Goal: Information Seeking & Learning: Learn about a topic

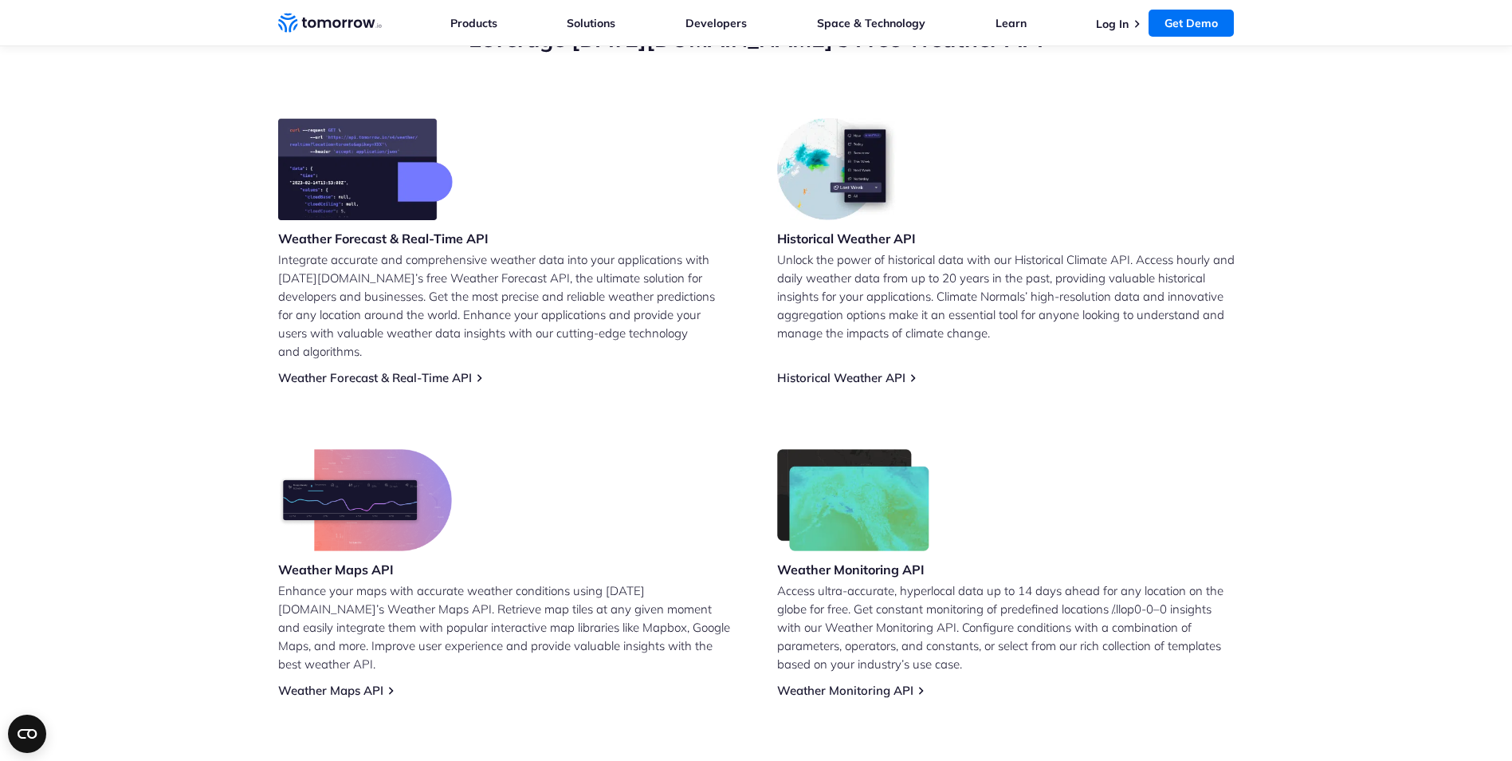
scroll to position [639, 0]
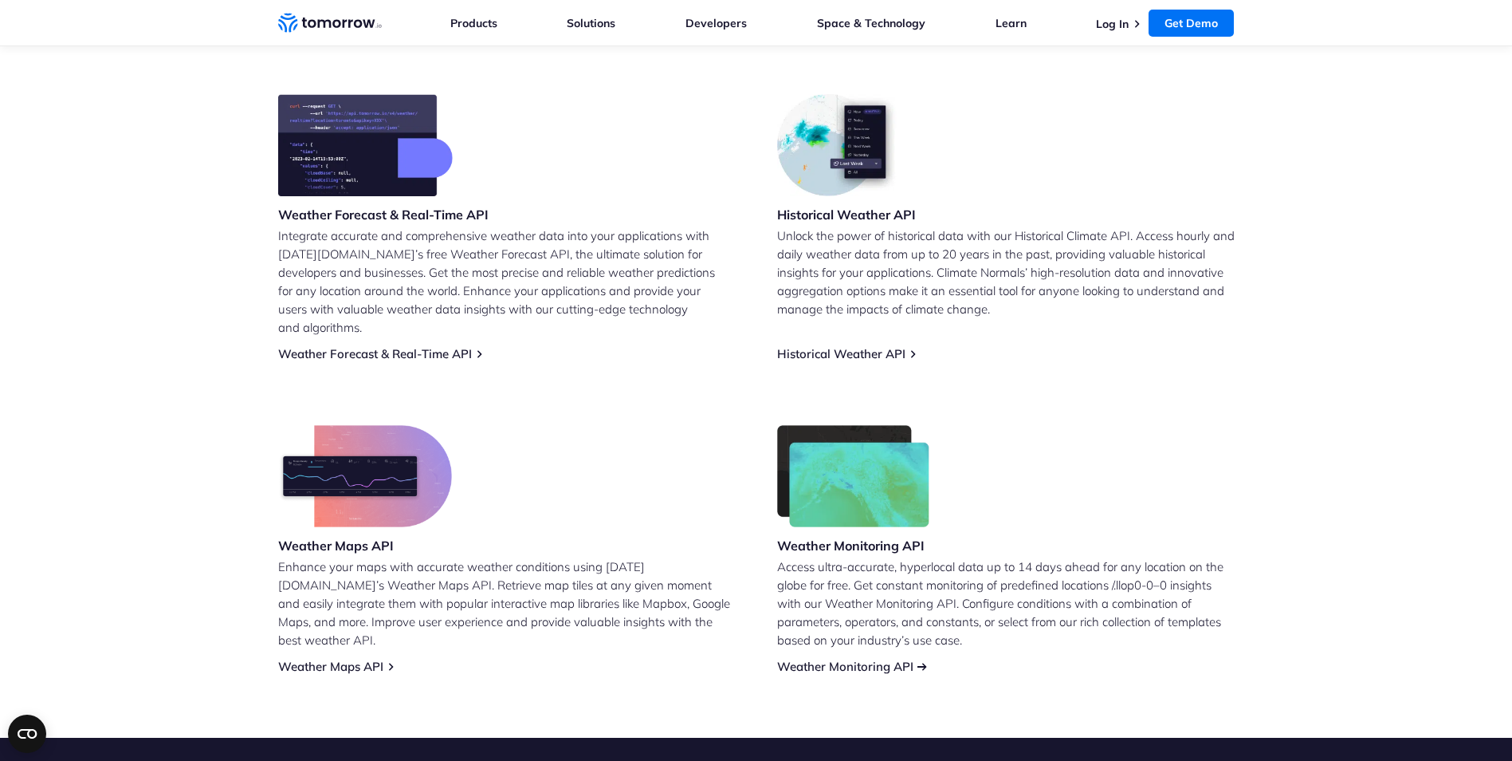
click at [852, 659] on link "Weather Monitoring API" at bounding box center [845, 666] width 136 height 15
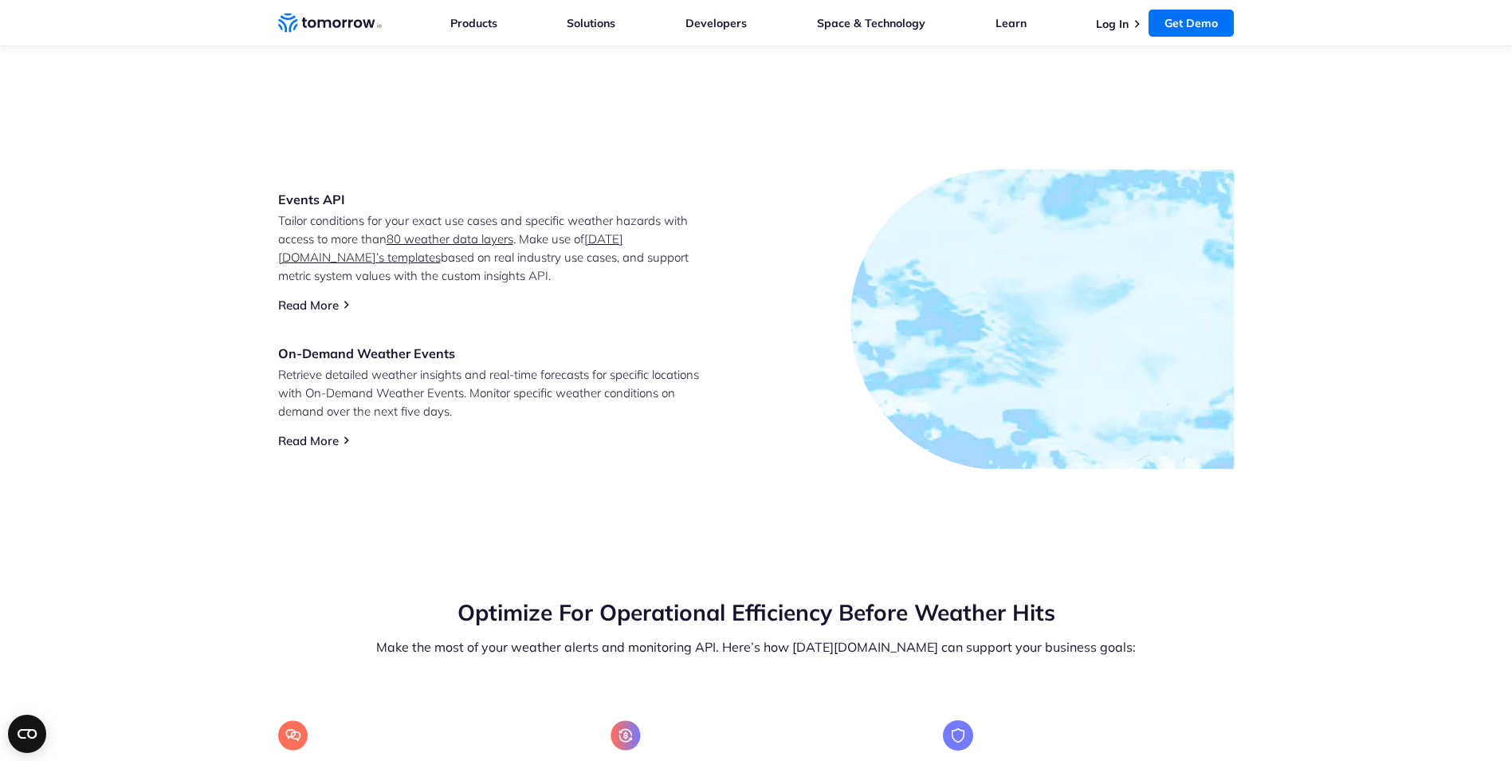
scroll to position [1117, 0]
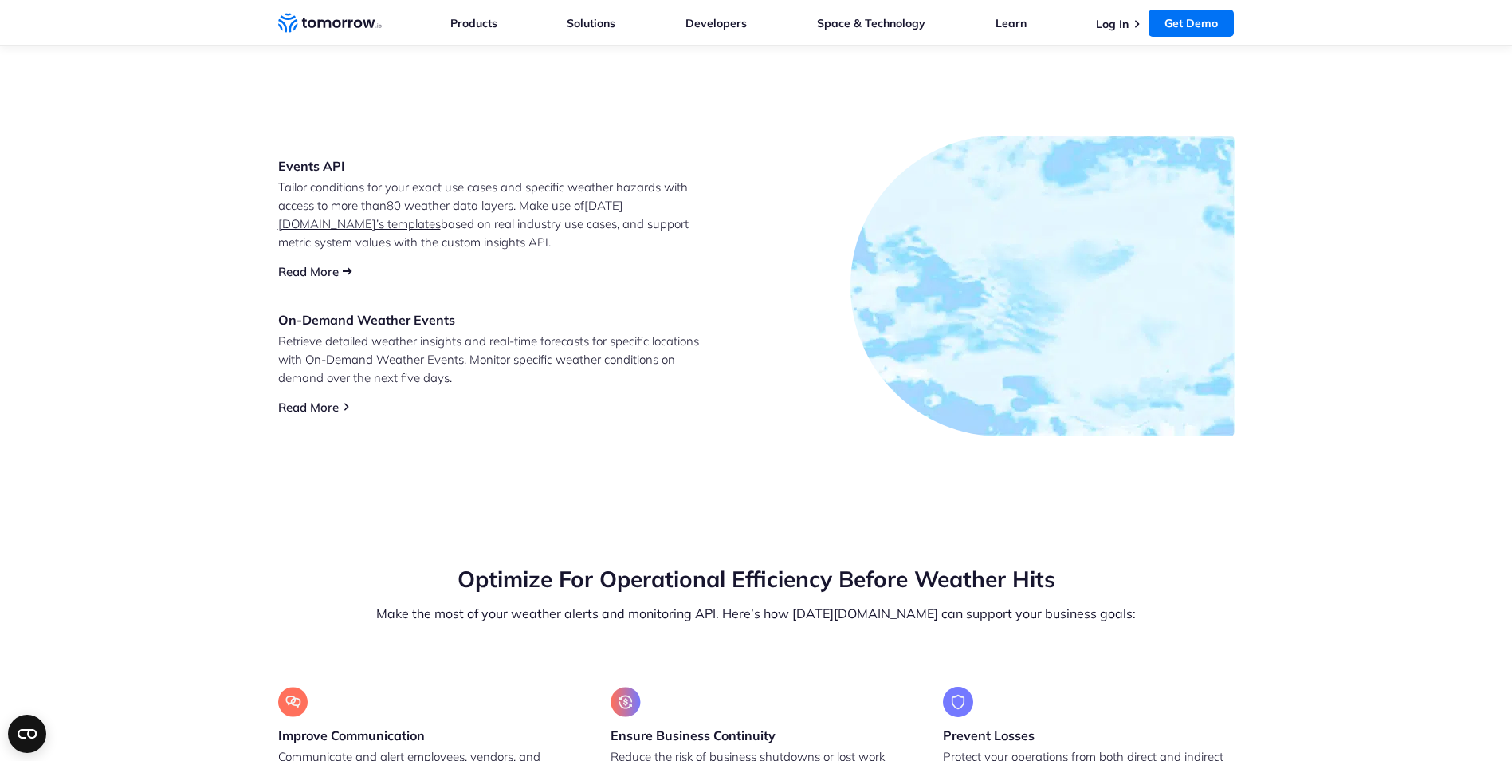
click at [317, 273] on link "Read More" at bounding box center [308, 271] width 61 height 15
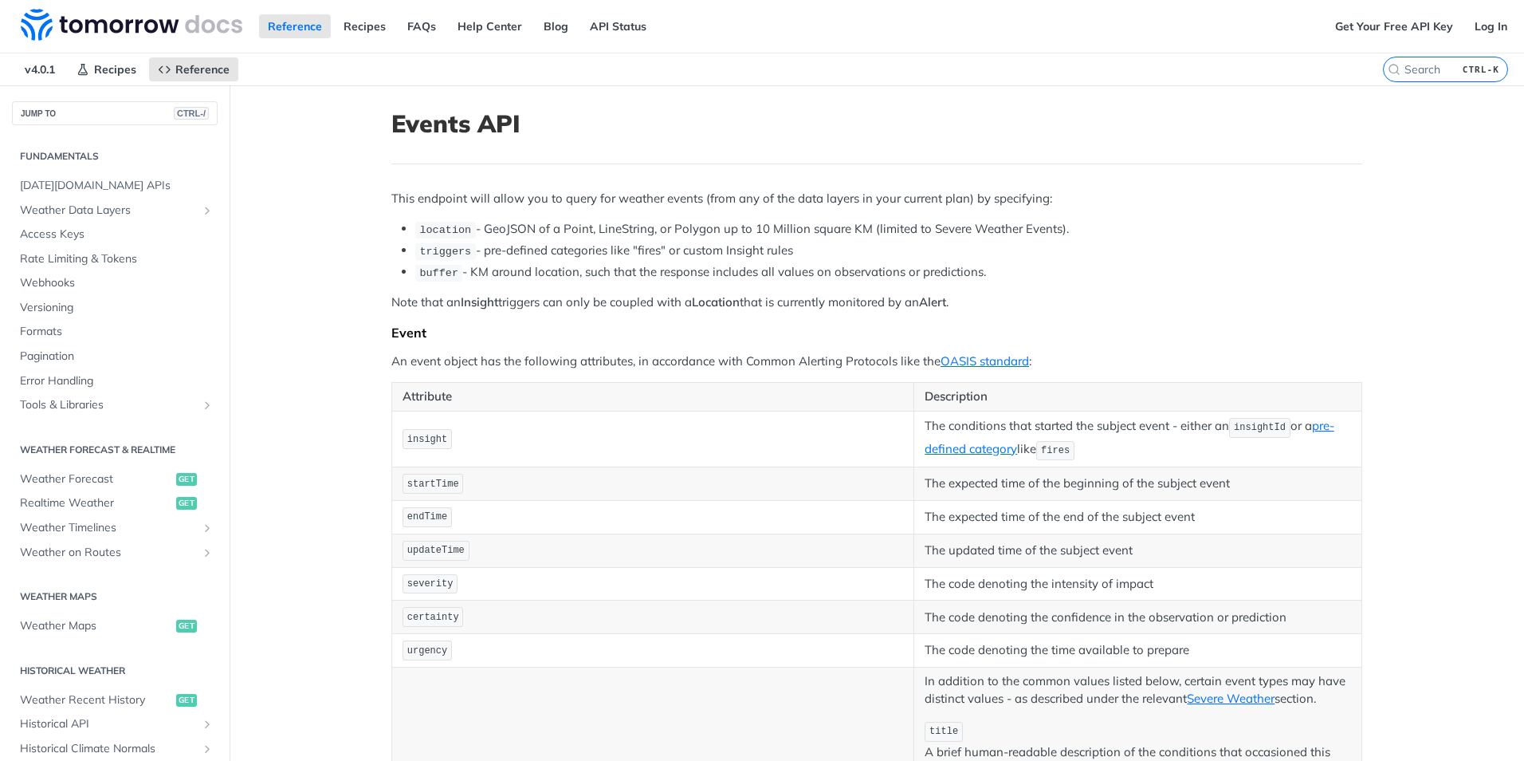
scroll to position [299, 0]
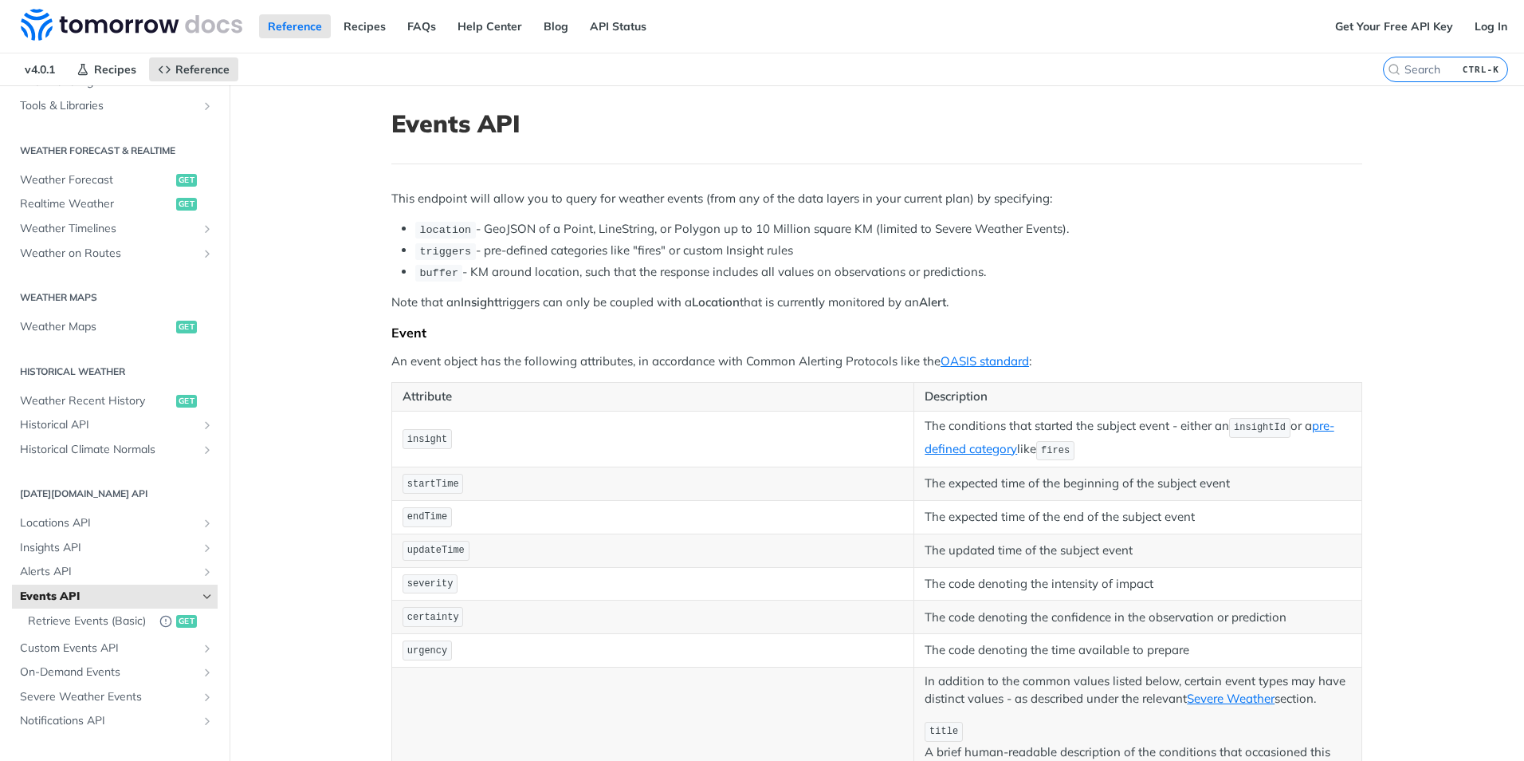
click at [281, 448] on main "JUMP TO CTRL-/ Fundamentals Tomorrow.io APIs Weather Data Layers Core Probabili…" at bounding box center [762, 768] width 1524 height 1366
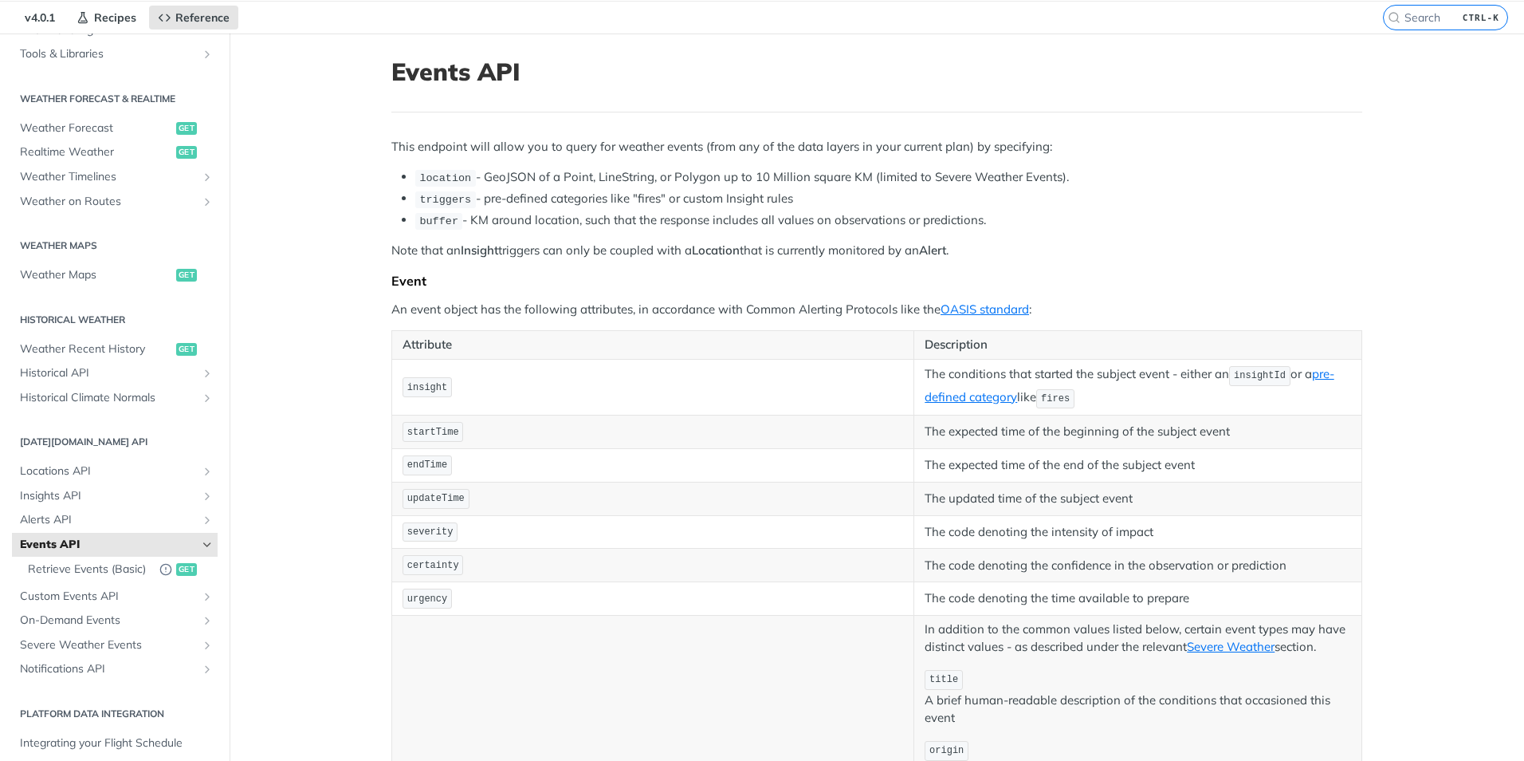
scroll to position [80, 0]
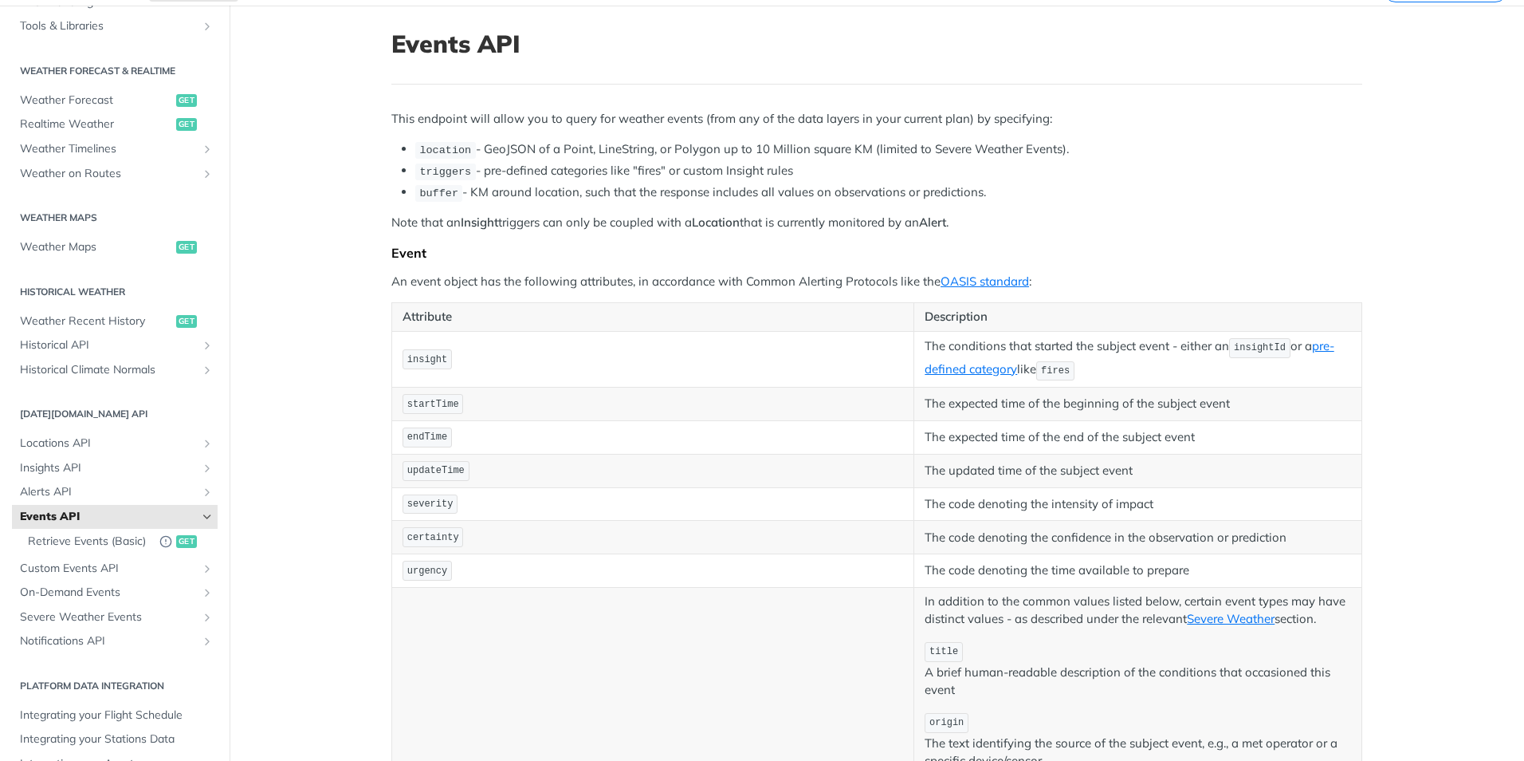
click at [622, 121] on p "This endpoint will allow you to query for weather events (from any of the data …" at bounding box center [876, 119] width 971 height 18
click at [84, 576] on span "Custom Events API" at bounding box center [108, 568] width 177 height 16
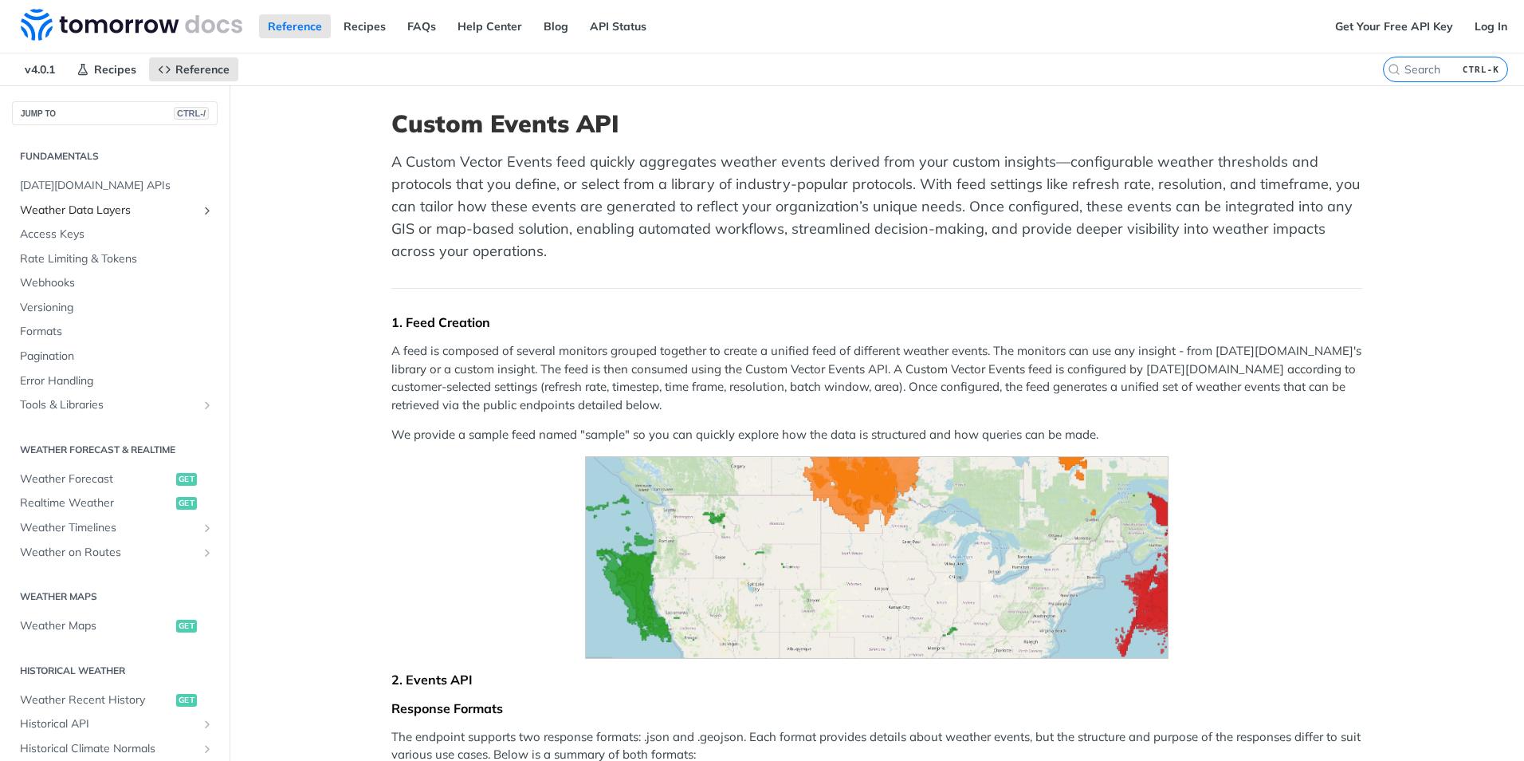
click at [102, 213] on span "Weather Data Layers" at bounding box center [108, 210] width 177 height 16
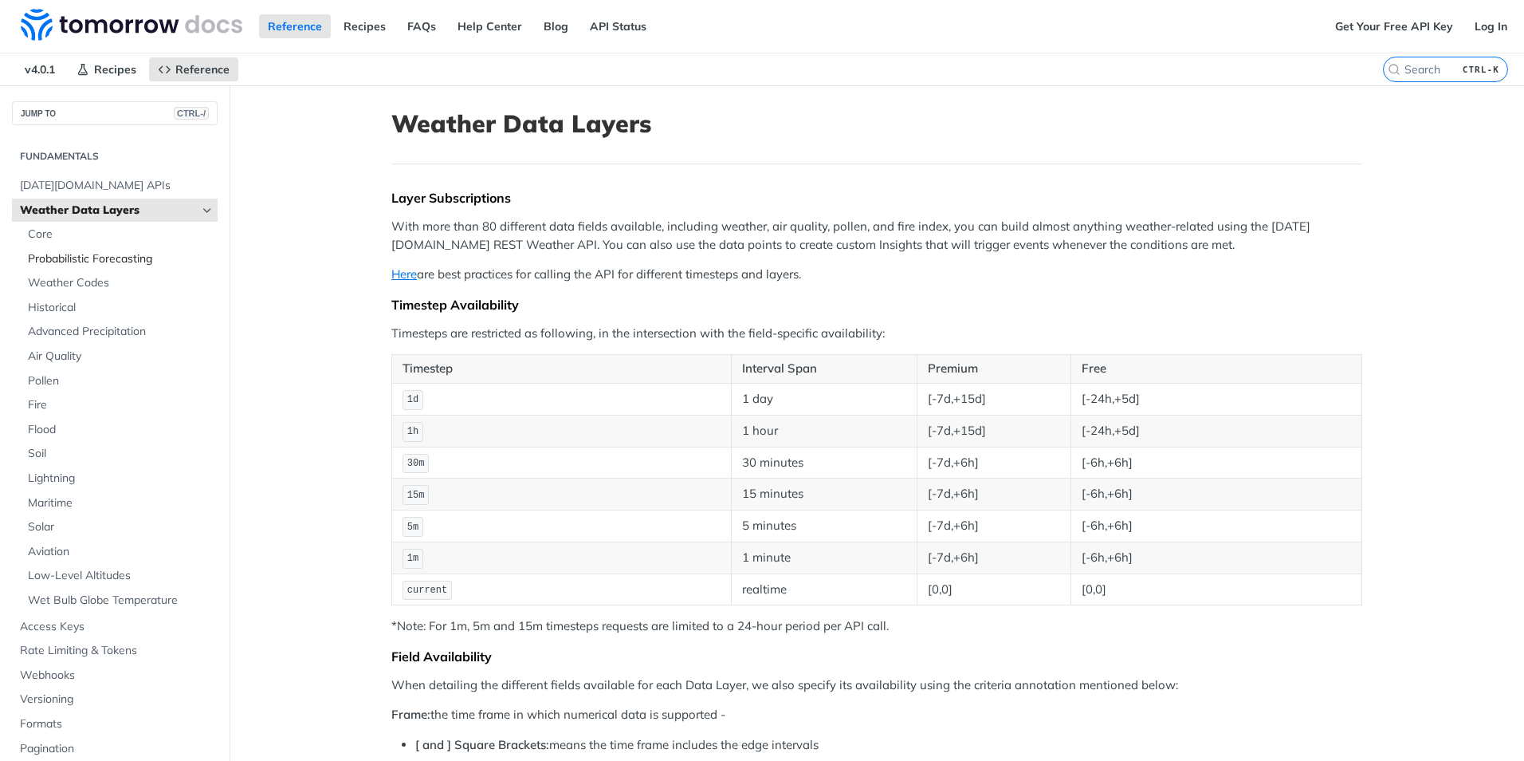
click at [53, 261] on span "Probabilistic Forecasting" at bounding box center [121, 259] width 186 height 16
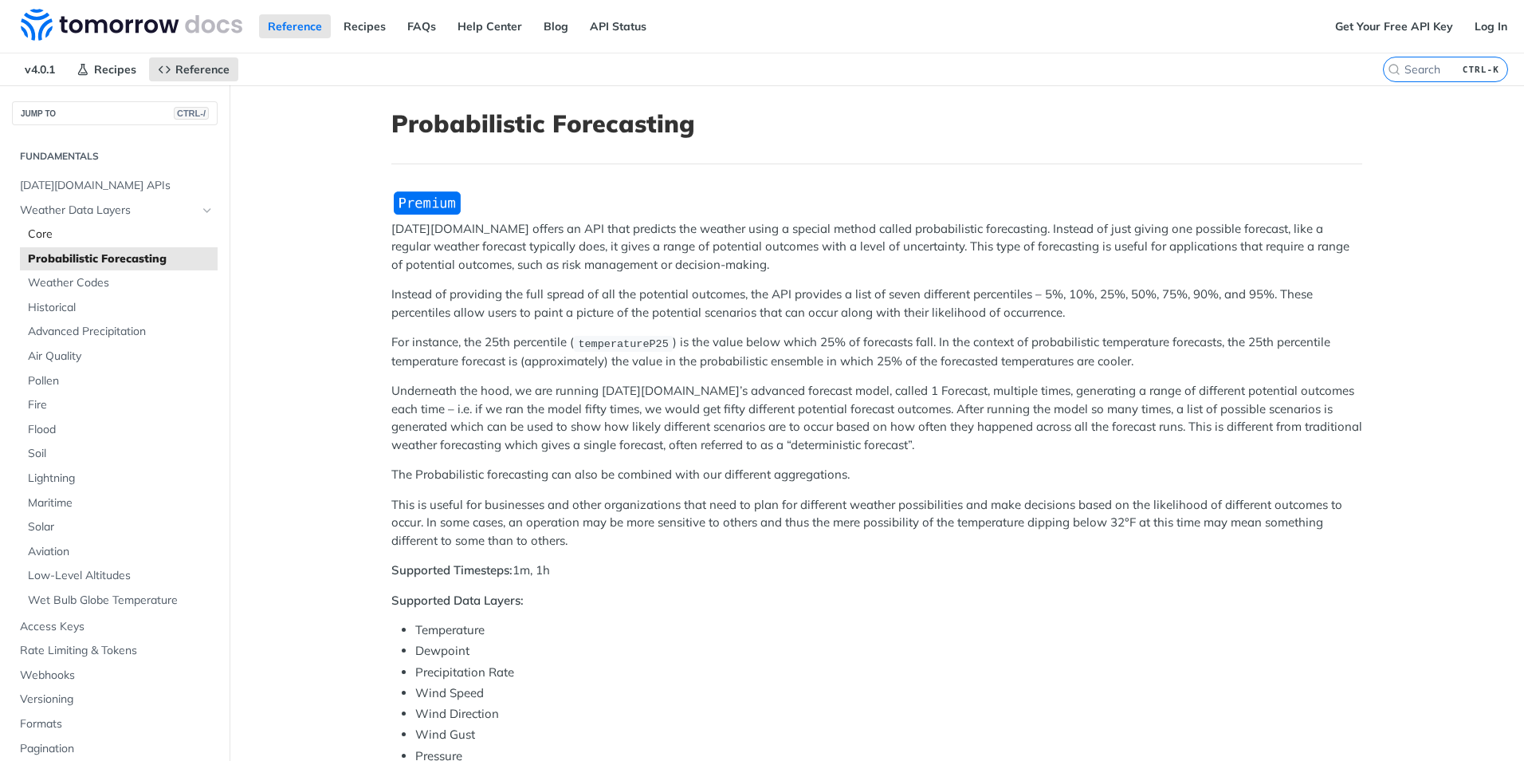
click at [50, 234] on span "Core" at bounding box center [121, 234] width 186 height 16
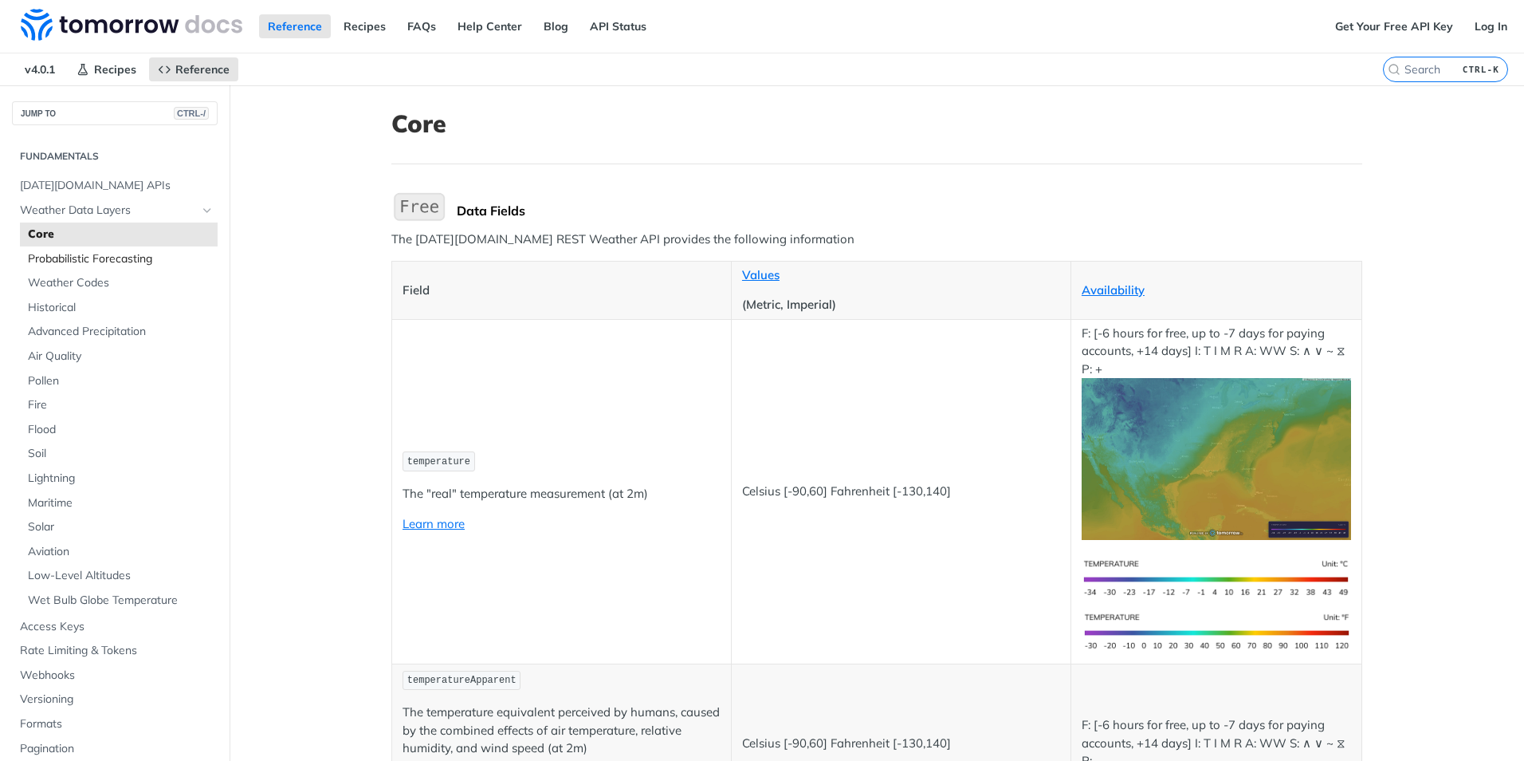
click at [45, 261] on span "Probabilistic Forecasting" at bounding box center [121, 259] width 186 height 16
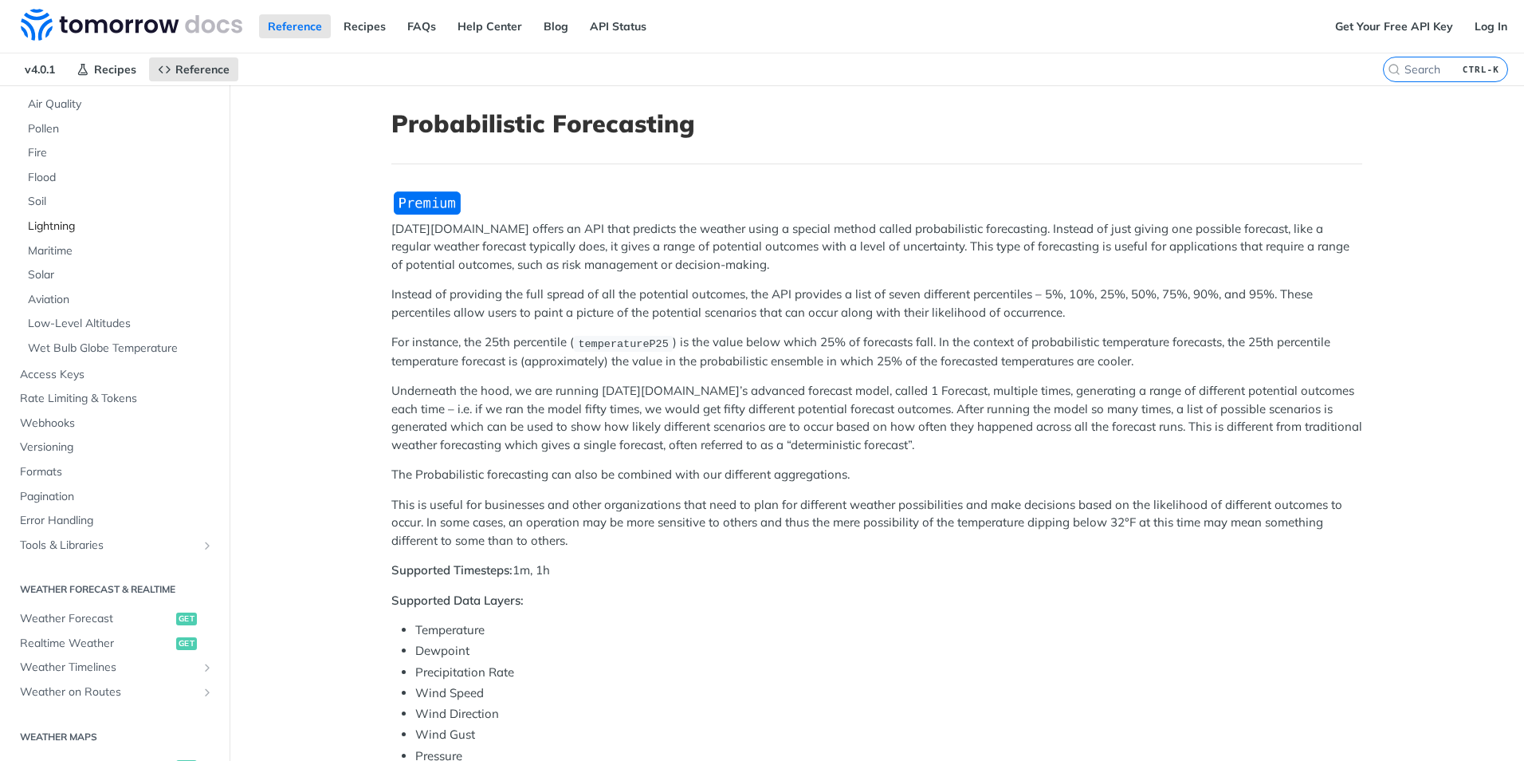
scroll to position [319, 0]
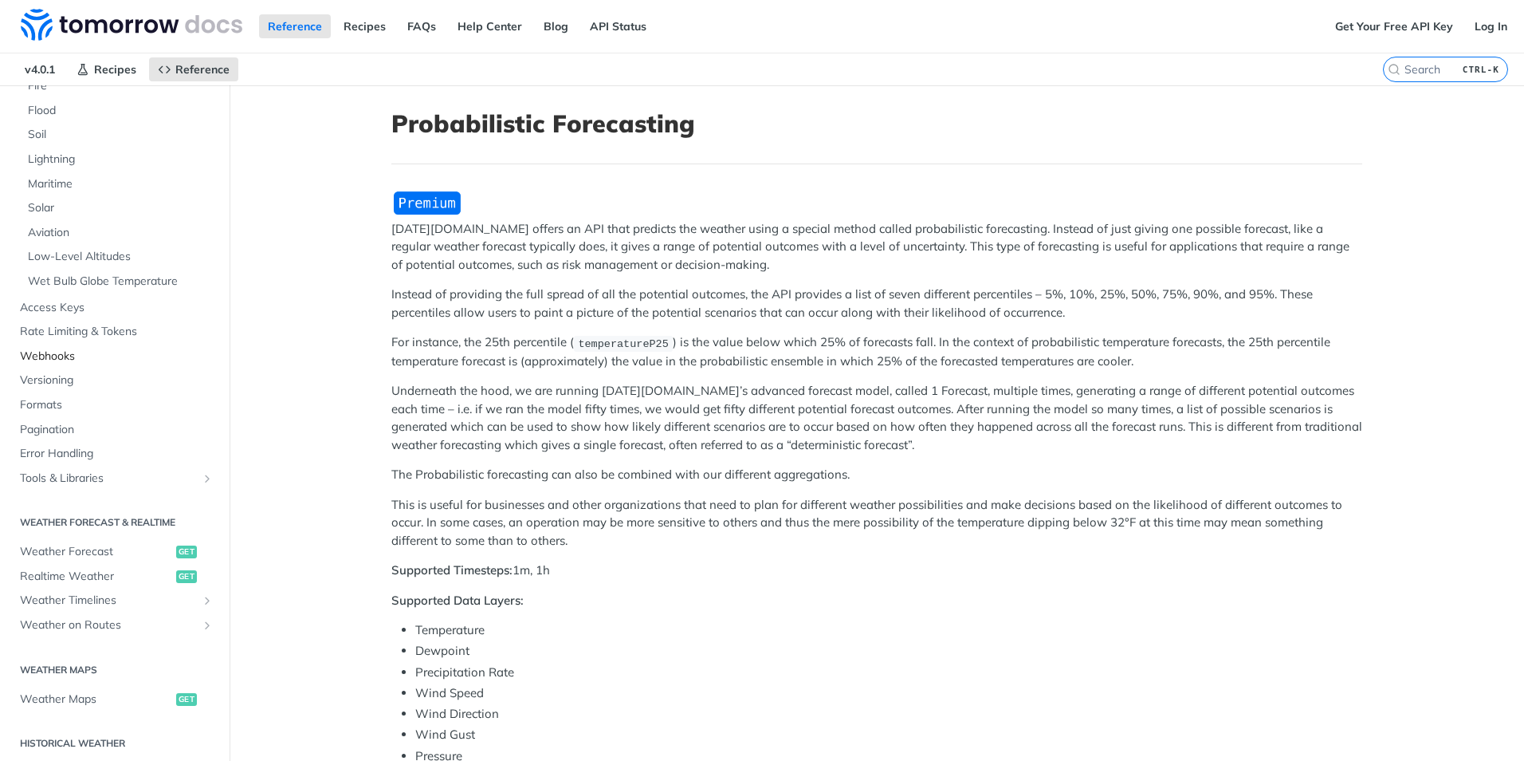
click at [55, 359] on span "Webhooks" at bounding box center [117, 356] width 194 height 16
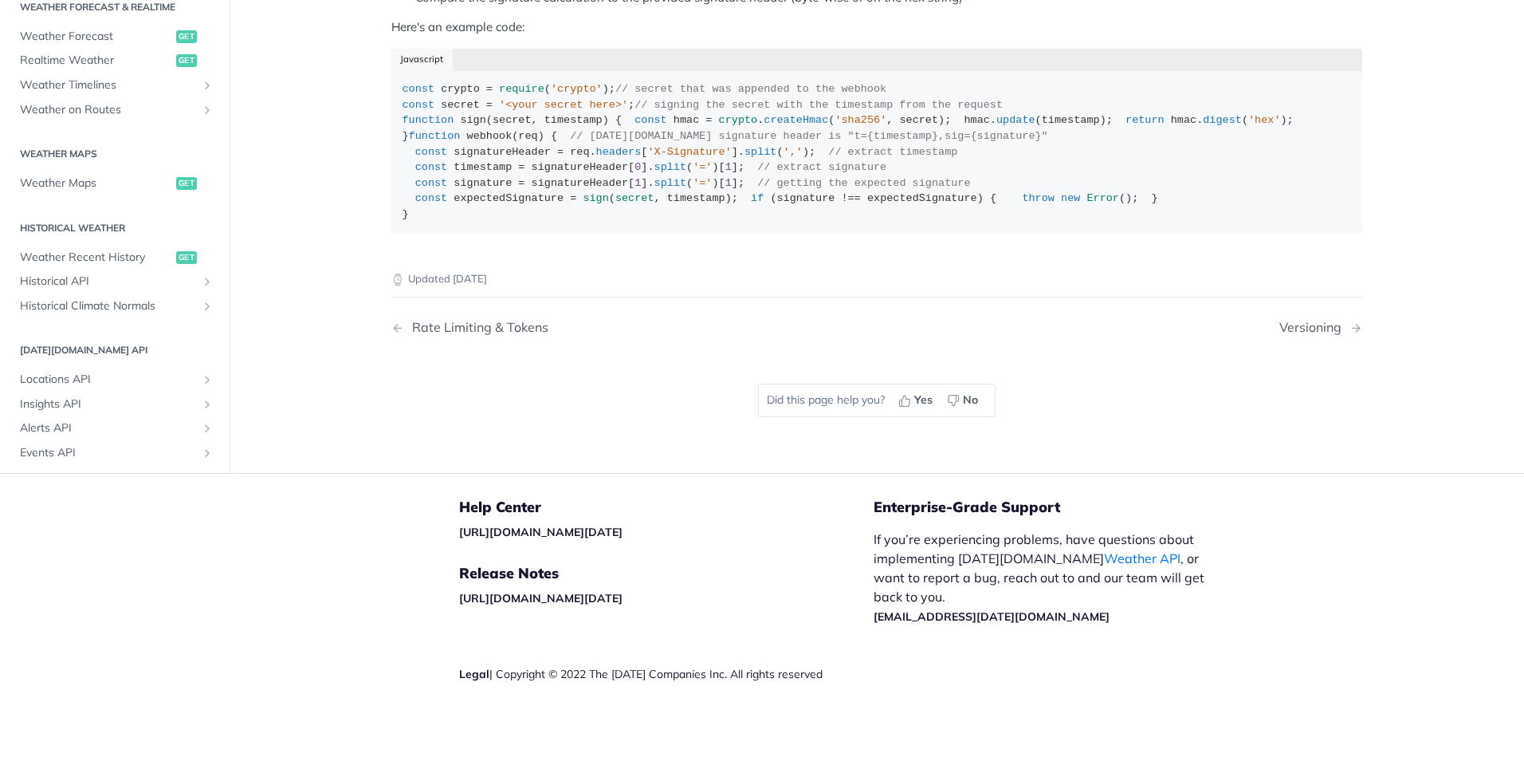
scroll to position [239, 0]
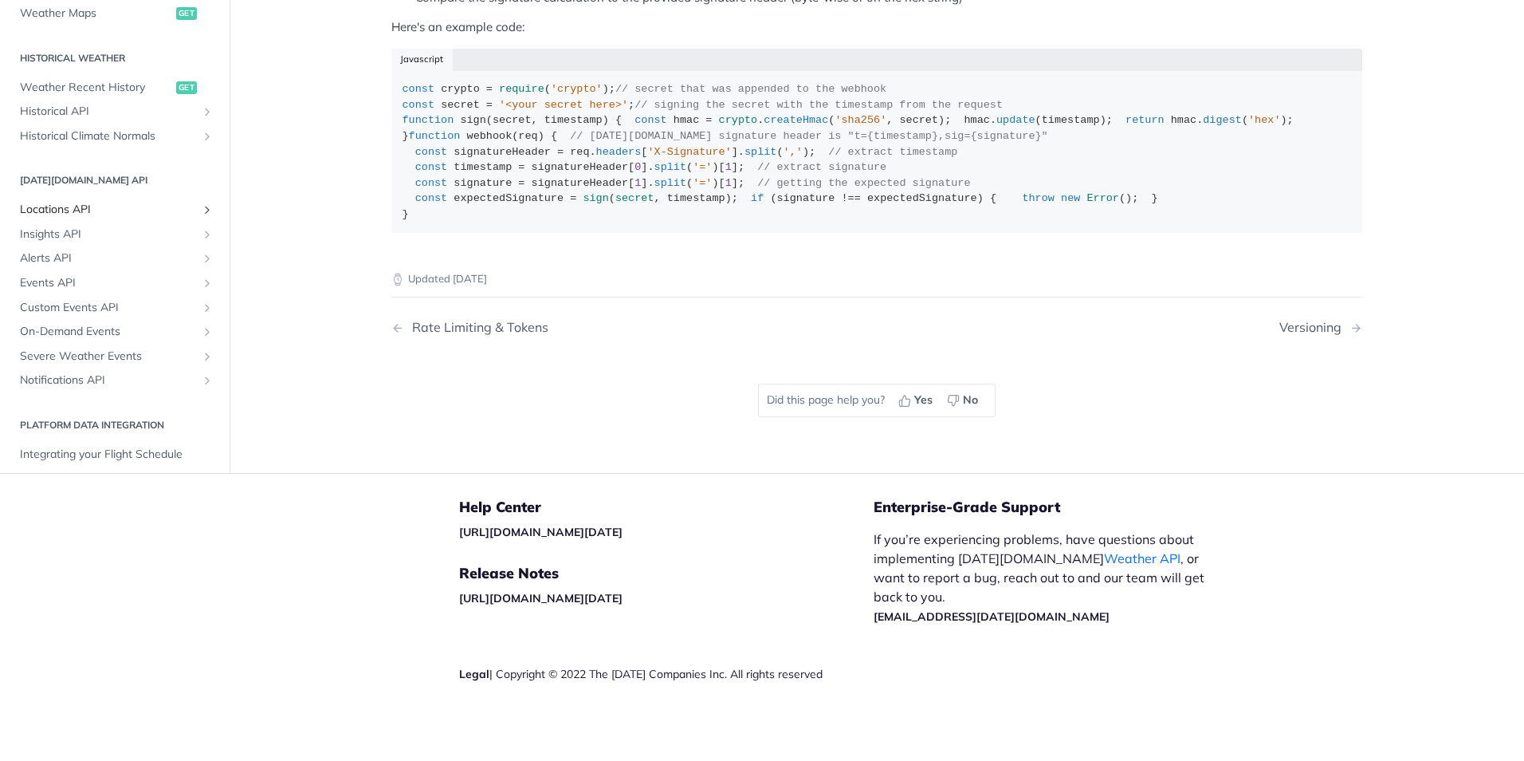
click at [92, 218] on span "Locations API" at bounding box center [108, 210] width 177 height 16
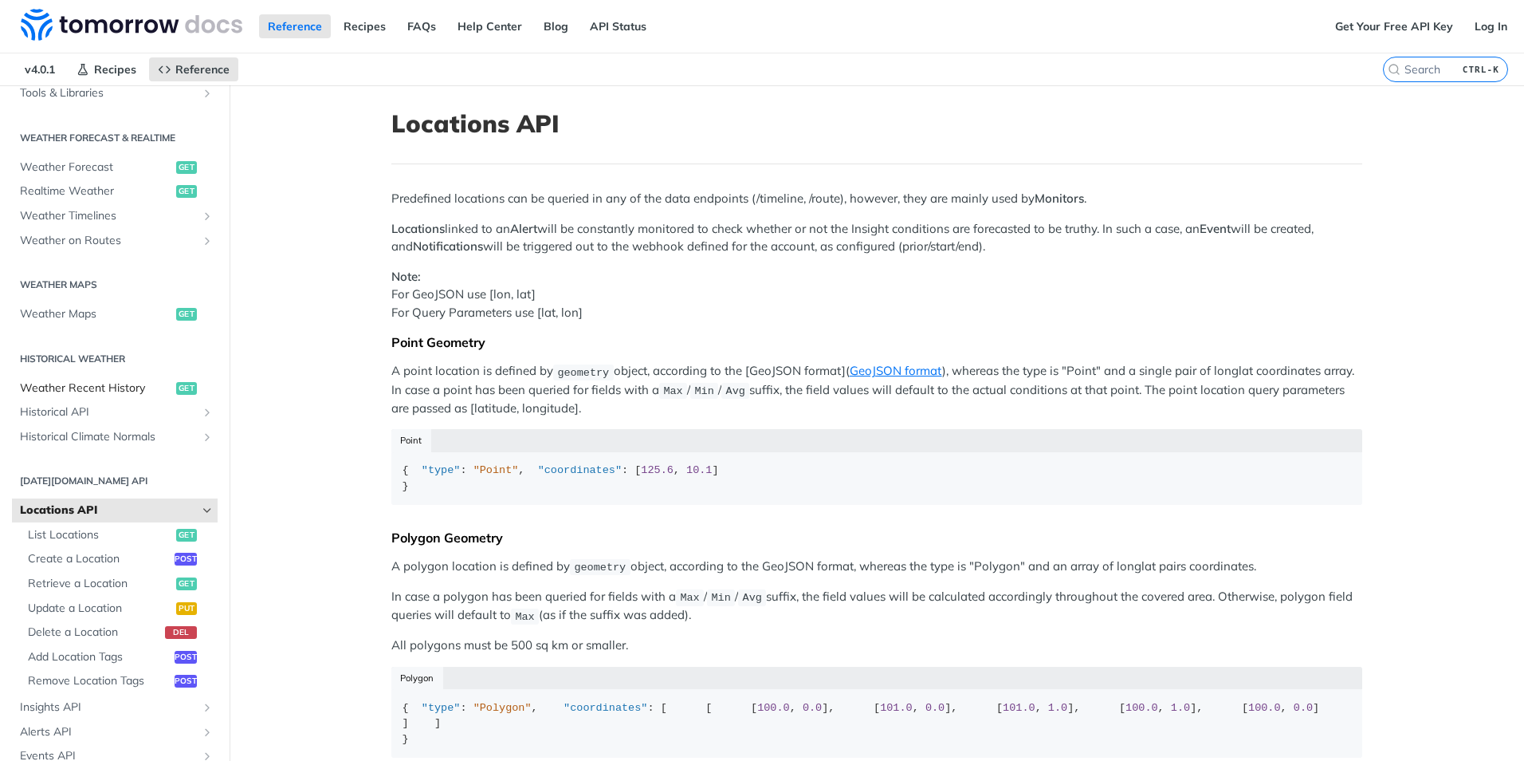
click at [75, 386] on span "Weather Recent History" at bounding box center [96, 388] width 152 height 16
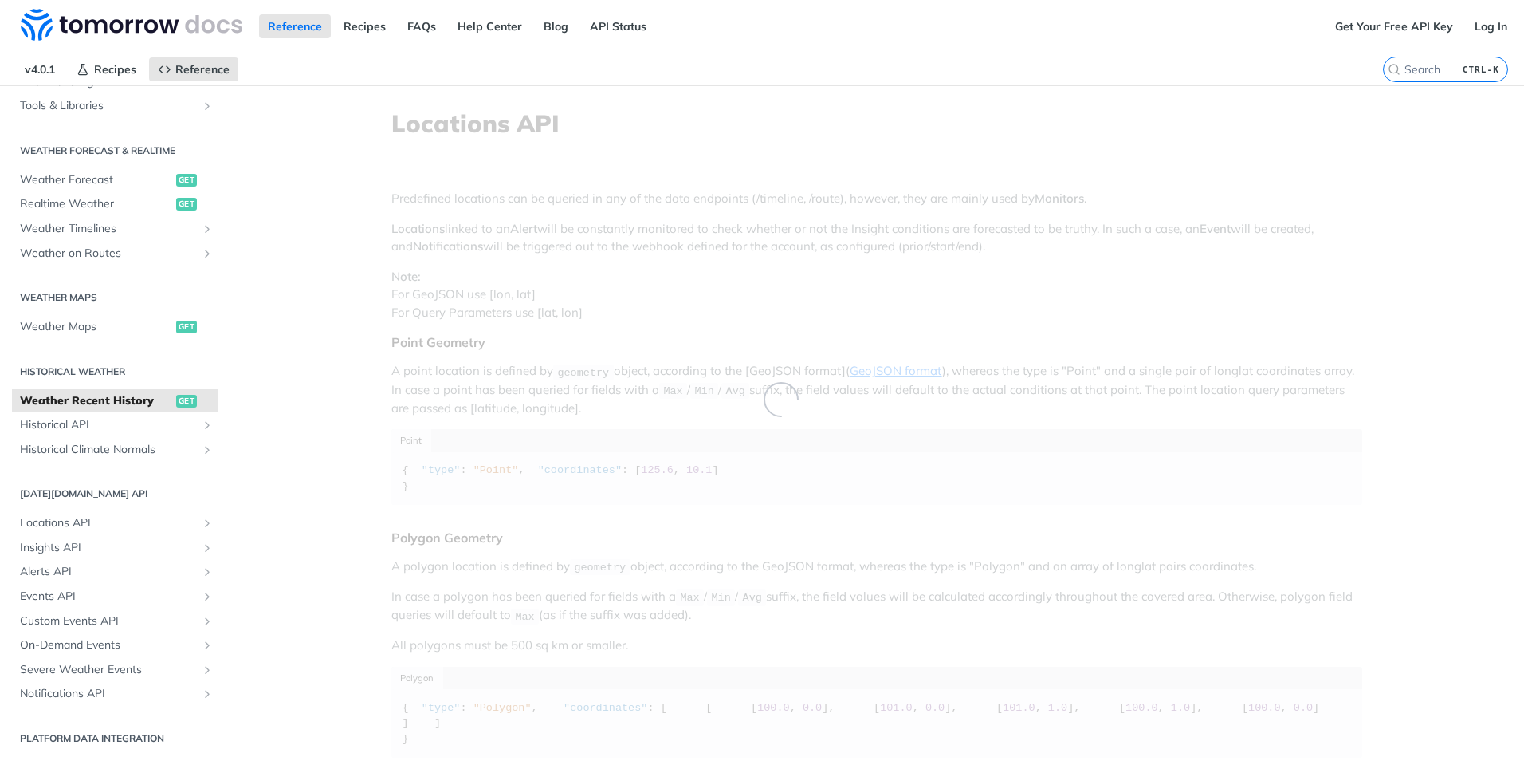
scroll to position [299, 0]
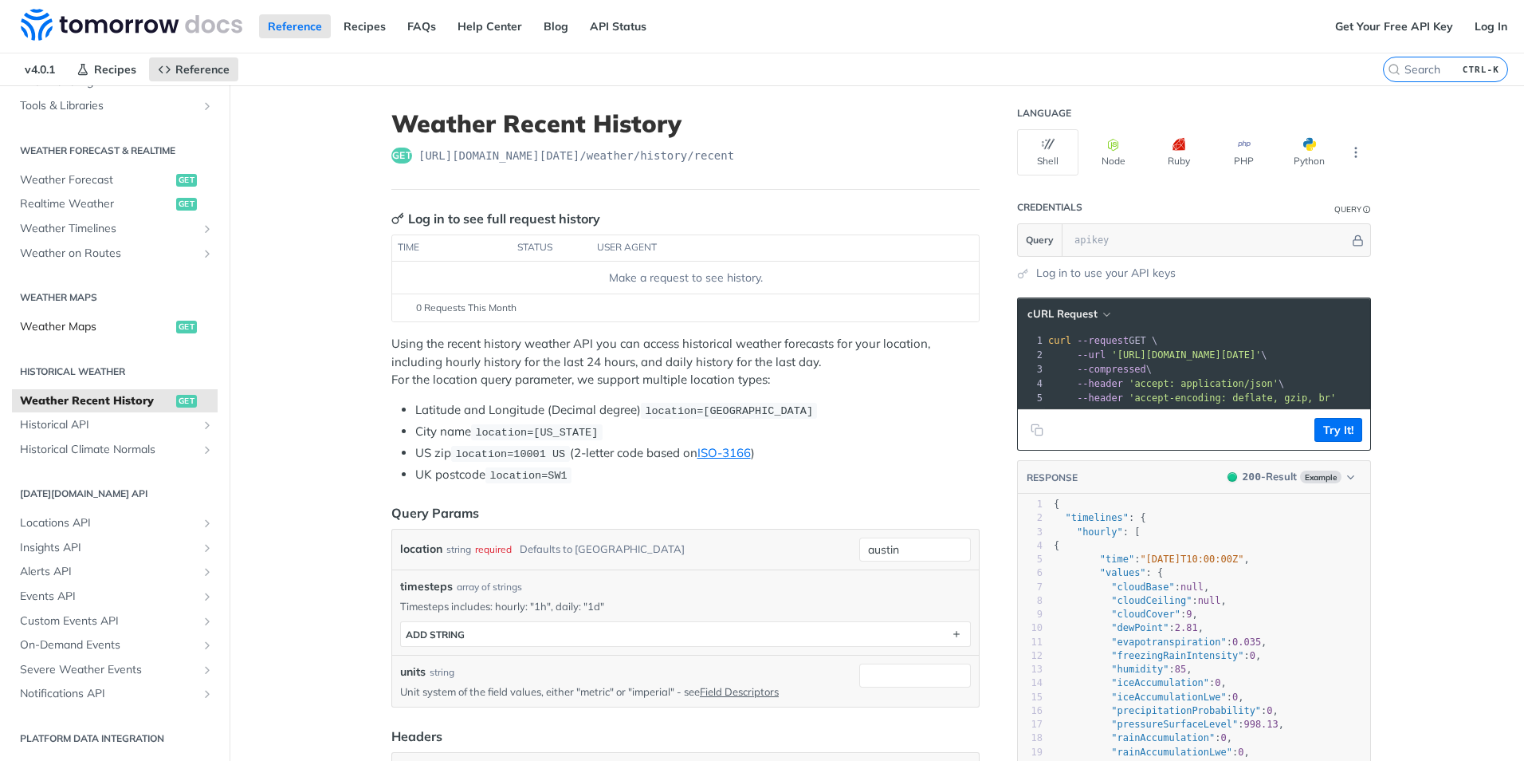
click at [61, 329] on span "Weather Maps" at bounding box center [96, 327] width 152 height 16
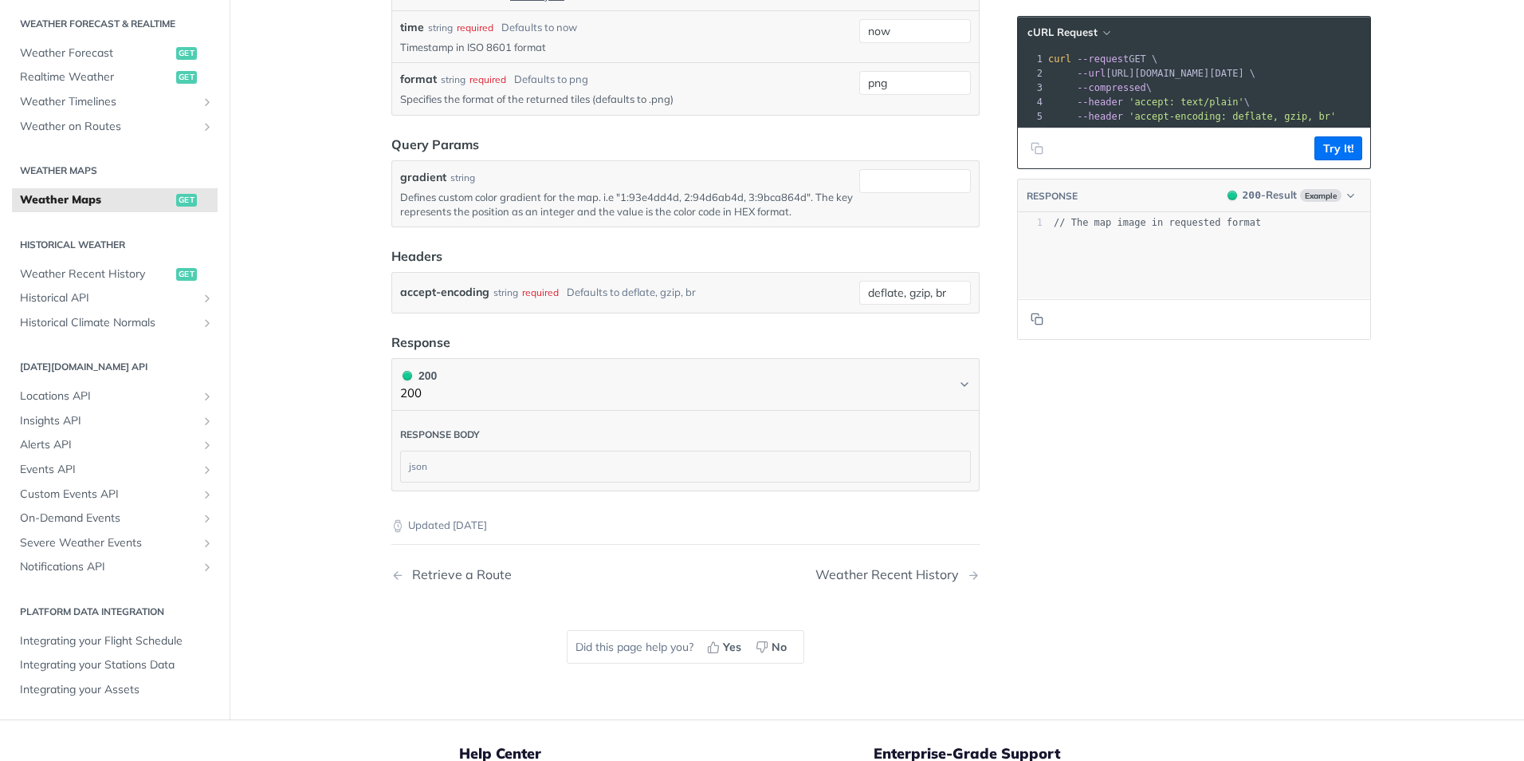
scroll to position [1580, 0]
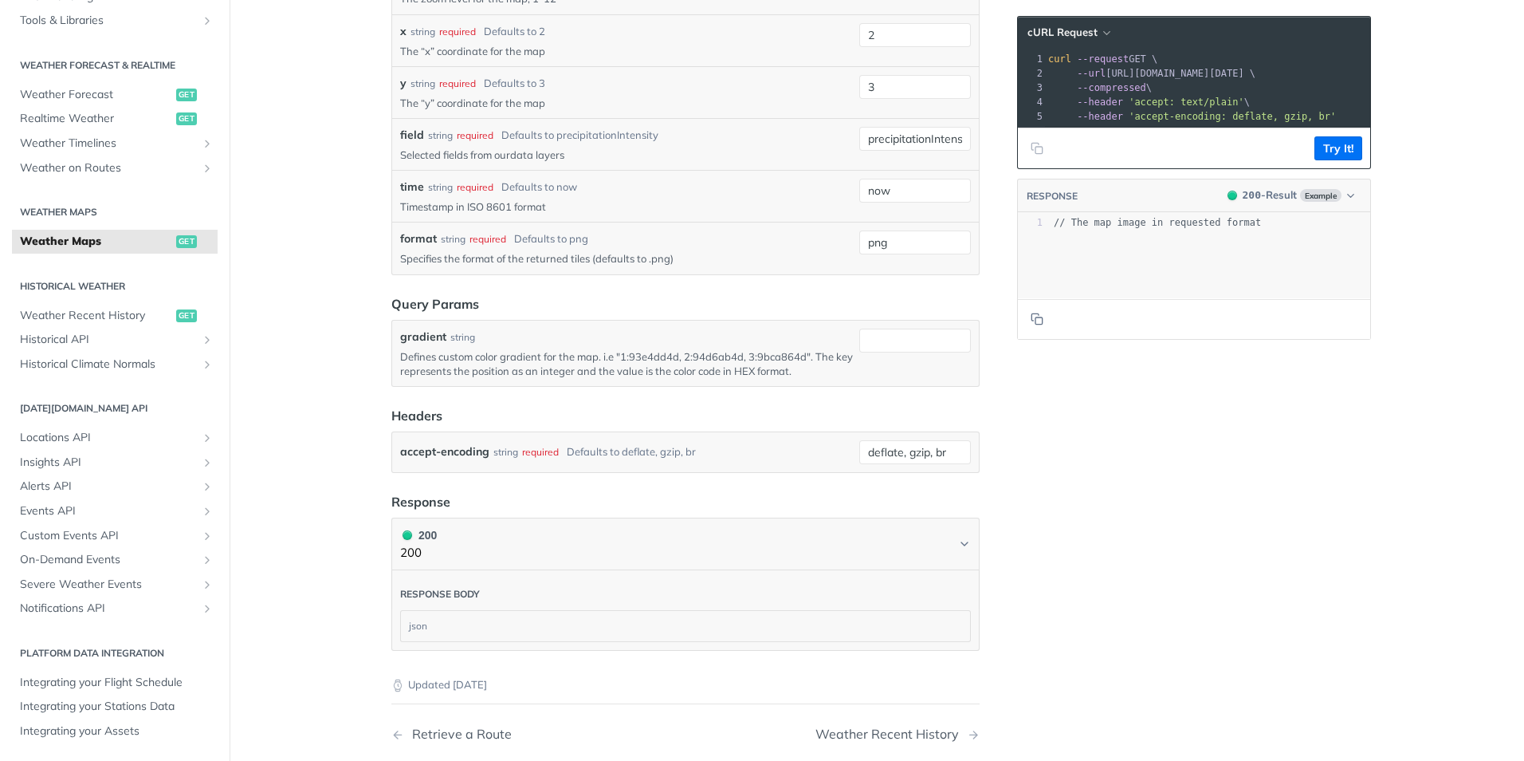
click at [544, 161] on link "data layers" at bounding box center [537, 154] width 54 height 13
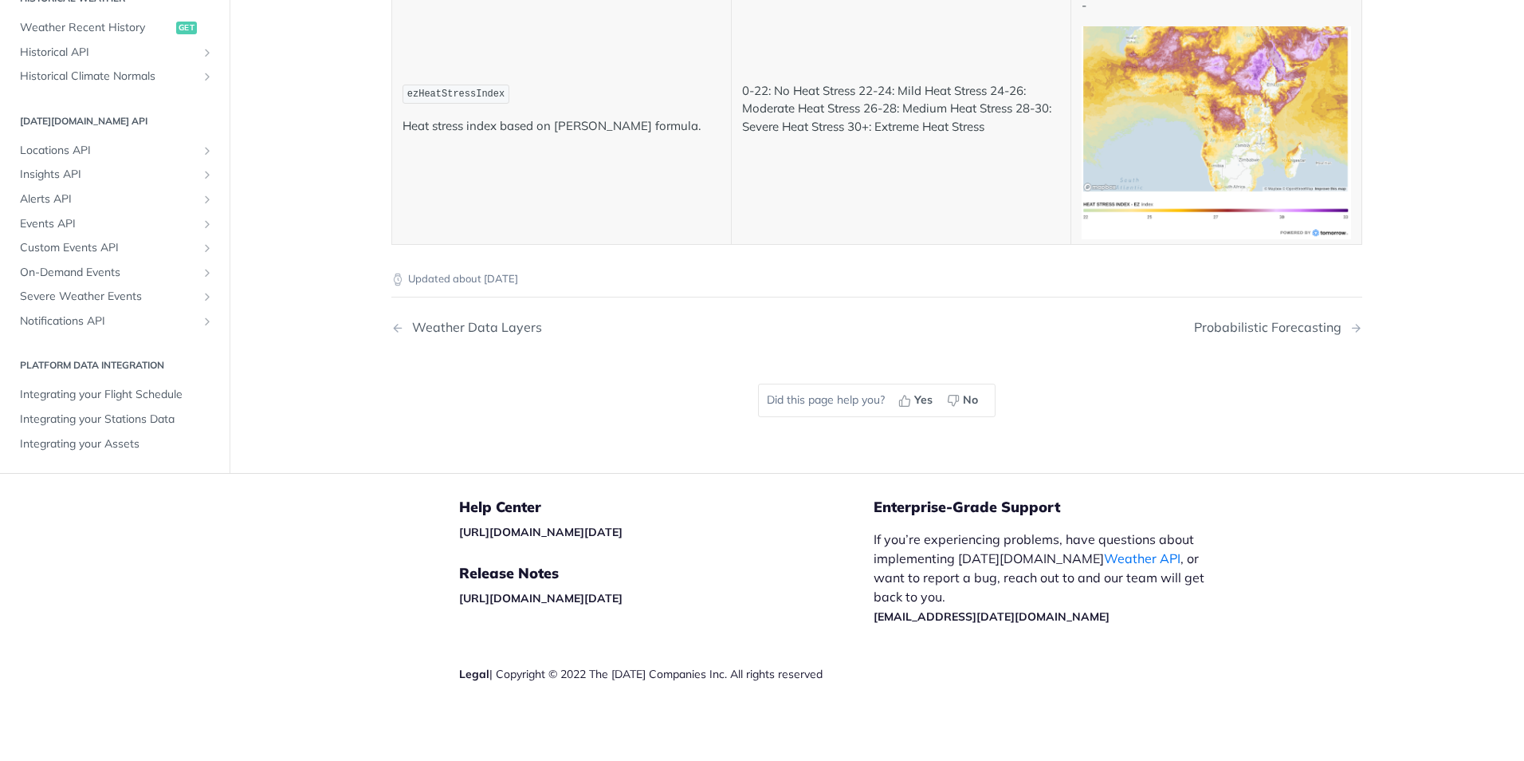
scroll to position [8371, 0]
click at [1337, 335] on div "Probabilistic Forecasting" at bounding box center [1271, 327] width 155 height 15
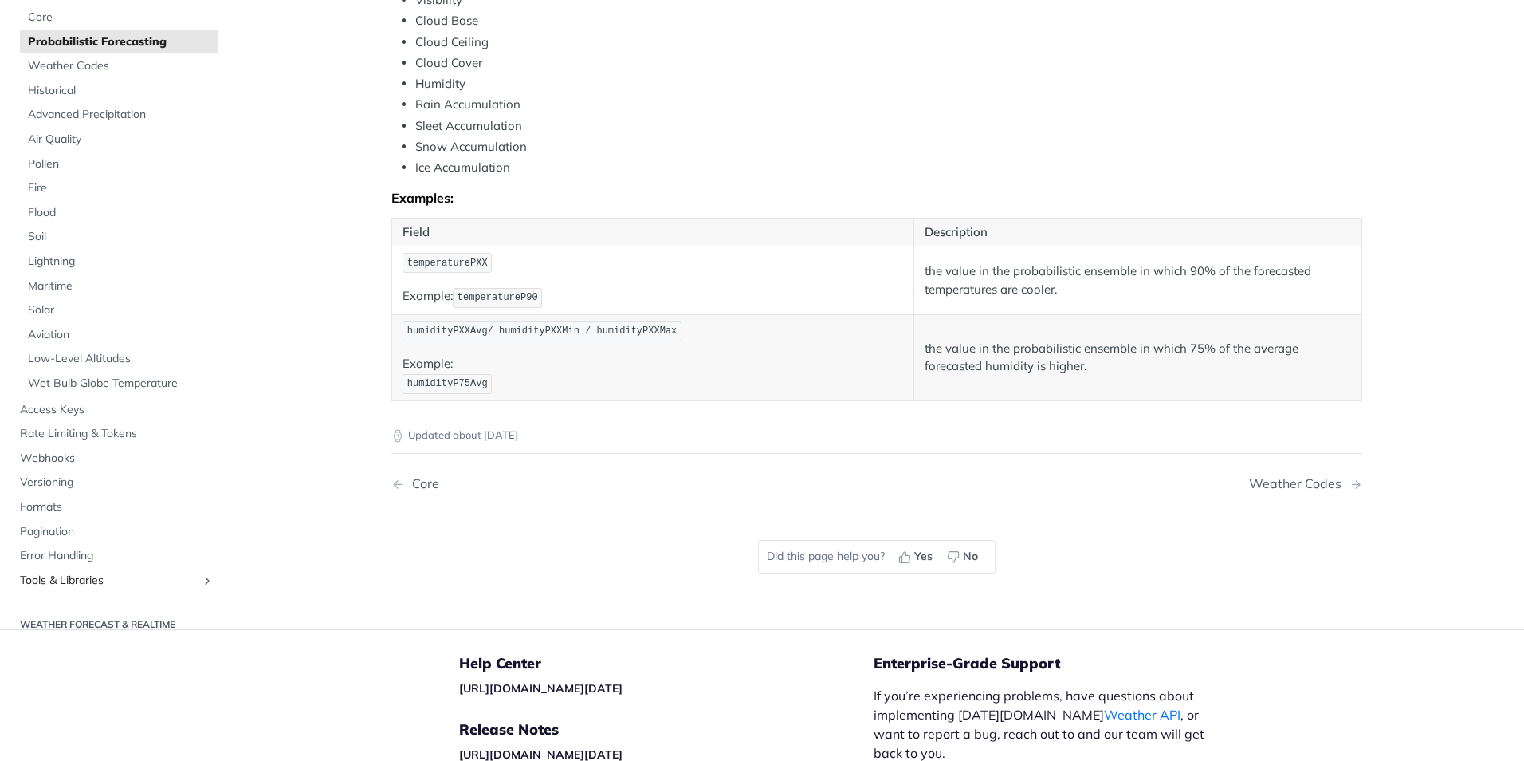
click at [96, 578] on span "Tools & Libraries" at bounding box center [108, 580] width 177 height 16
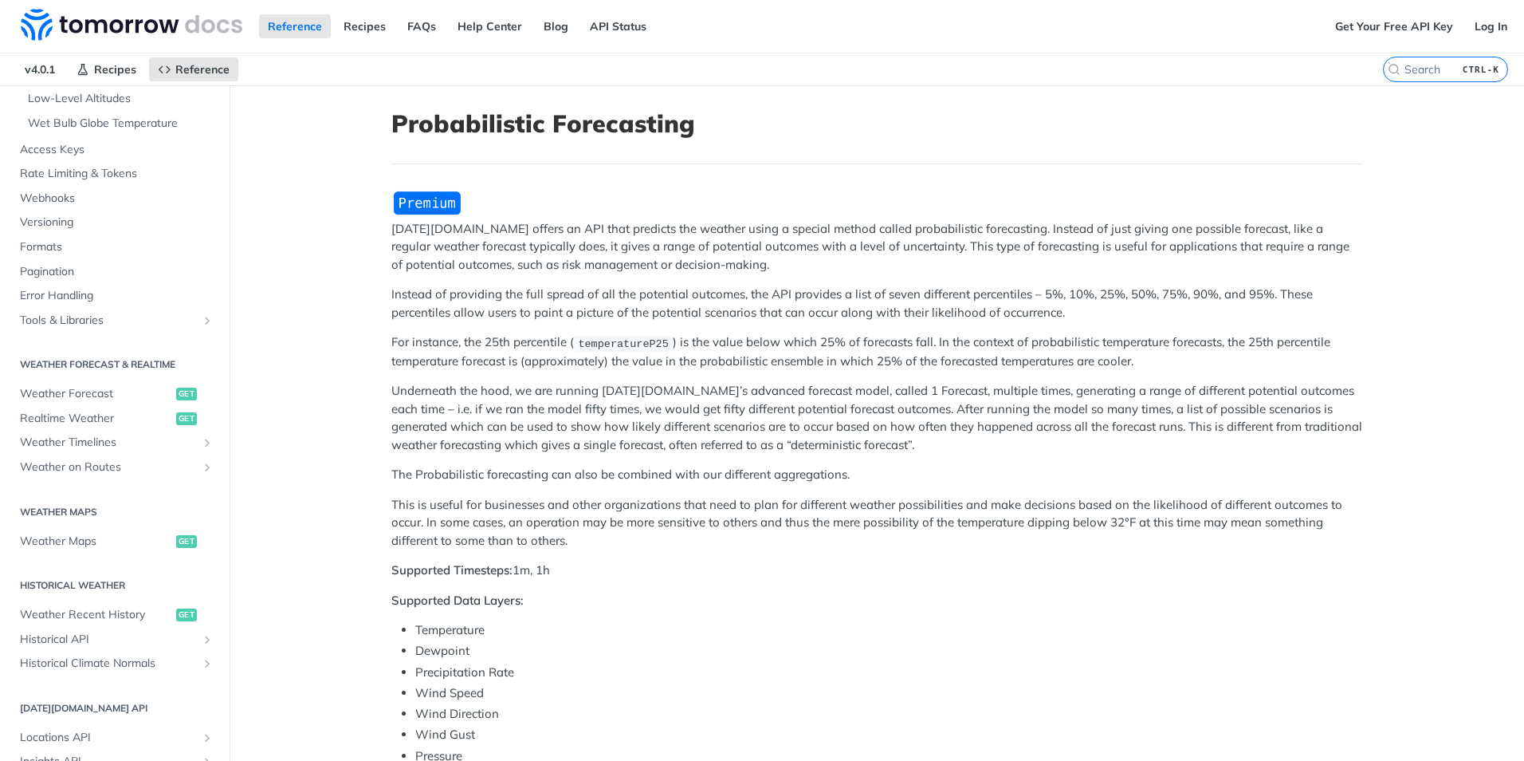
scroll to position [558, 0]
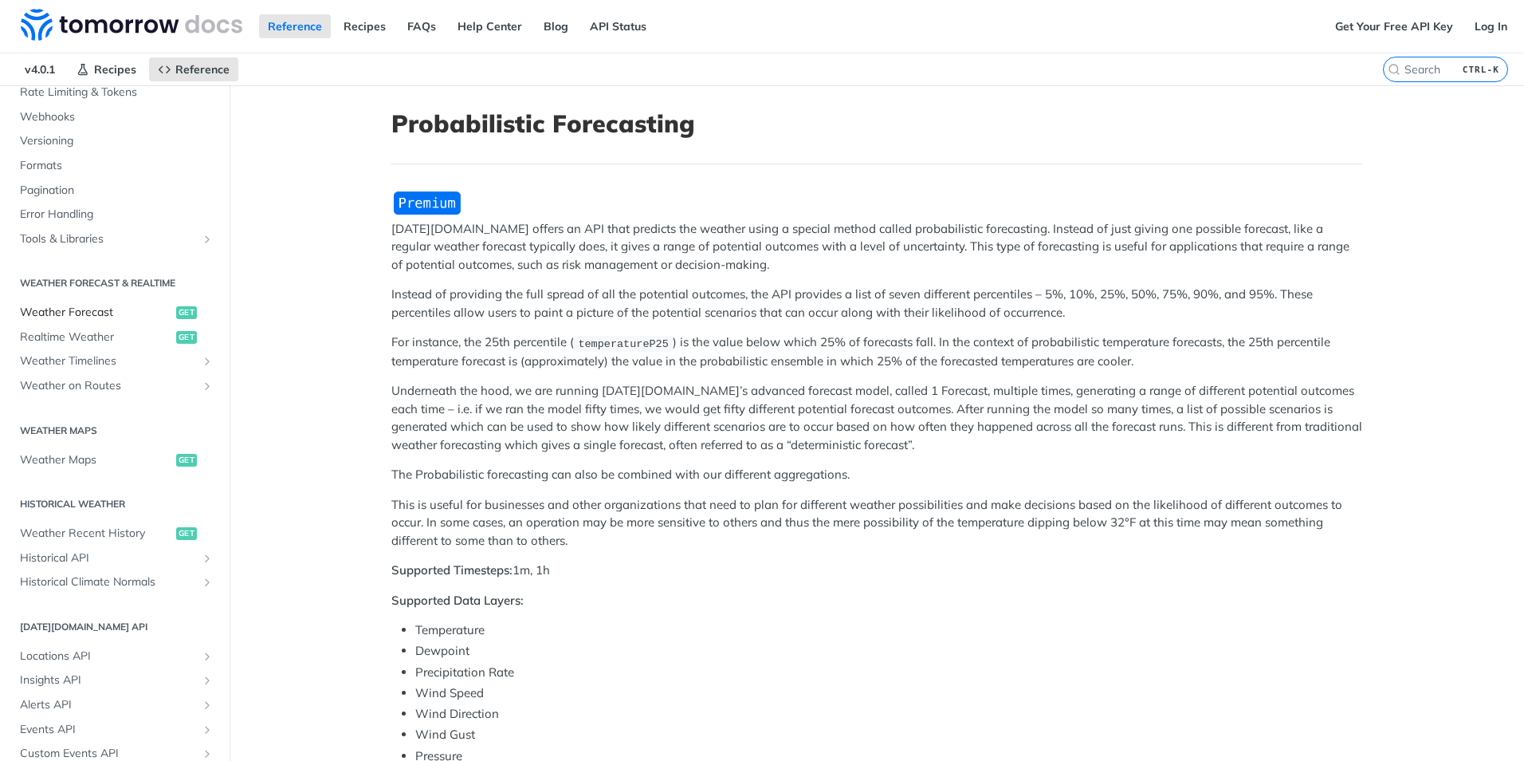
click at [92, 308] on span "Weather Forecast" at bounding box center [96, 313] width 152 height 16
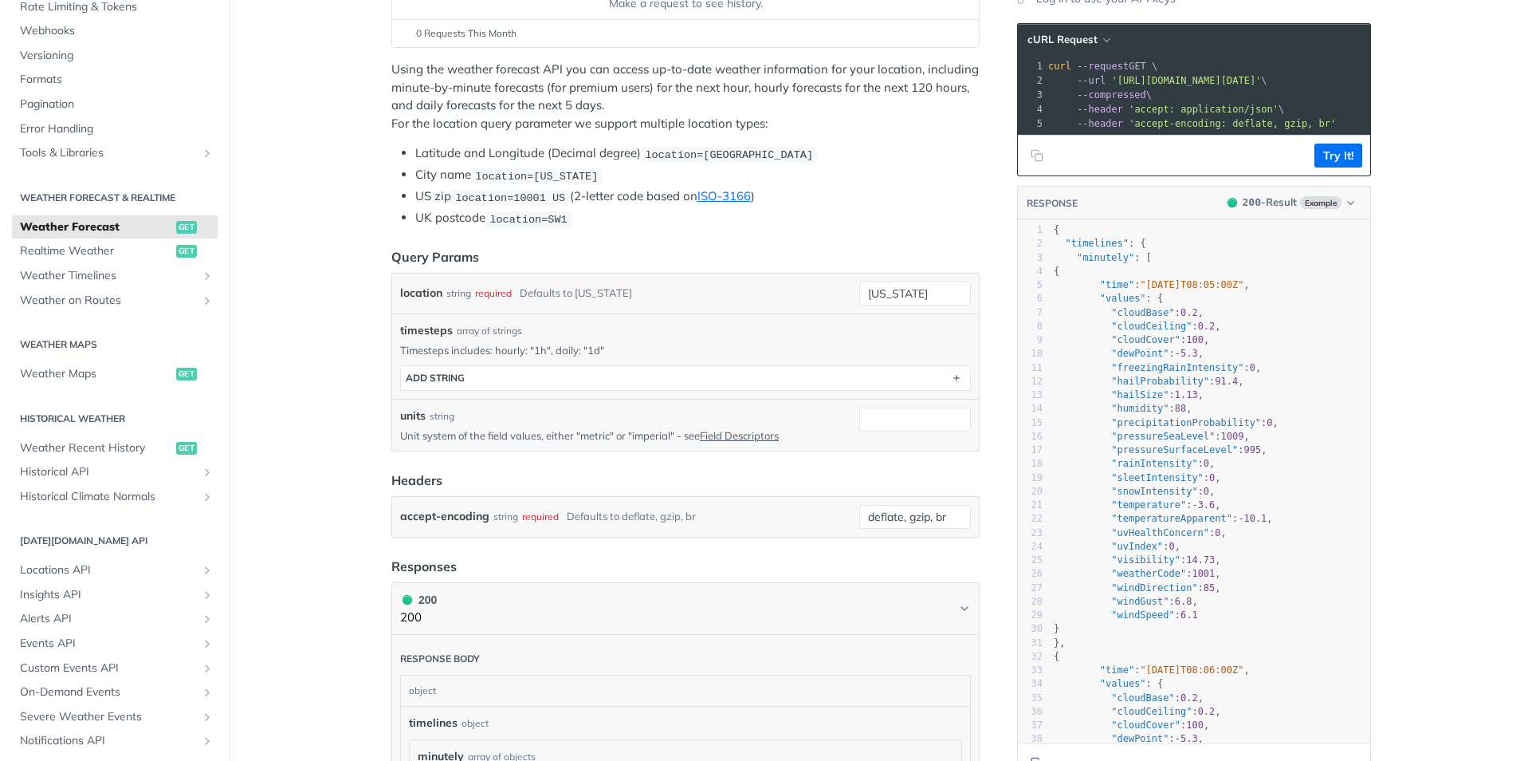
scroll to position [319, 0]
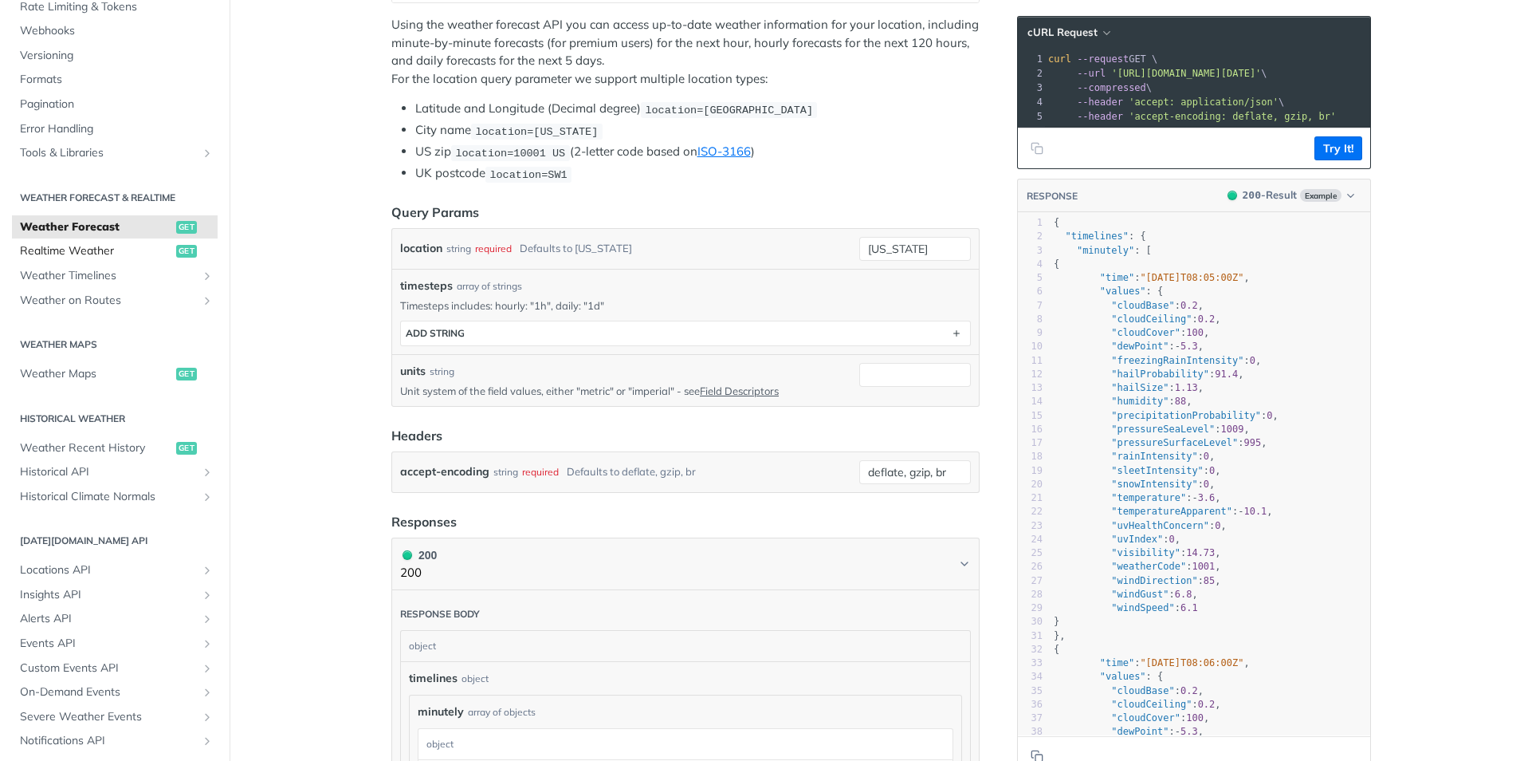
click at [98, 254] on span "Realtime Weather" at bounding box center [96, 251] width 152 height 16
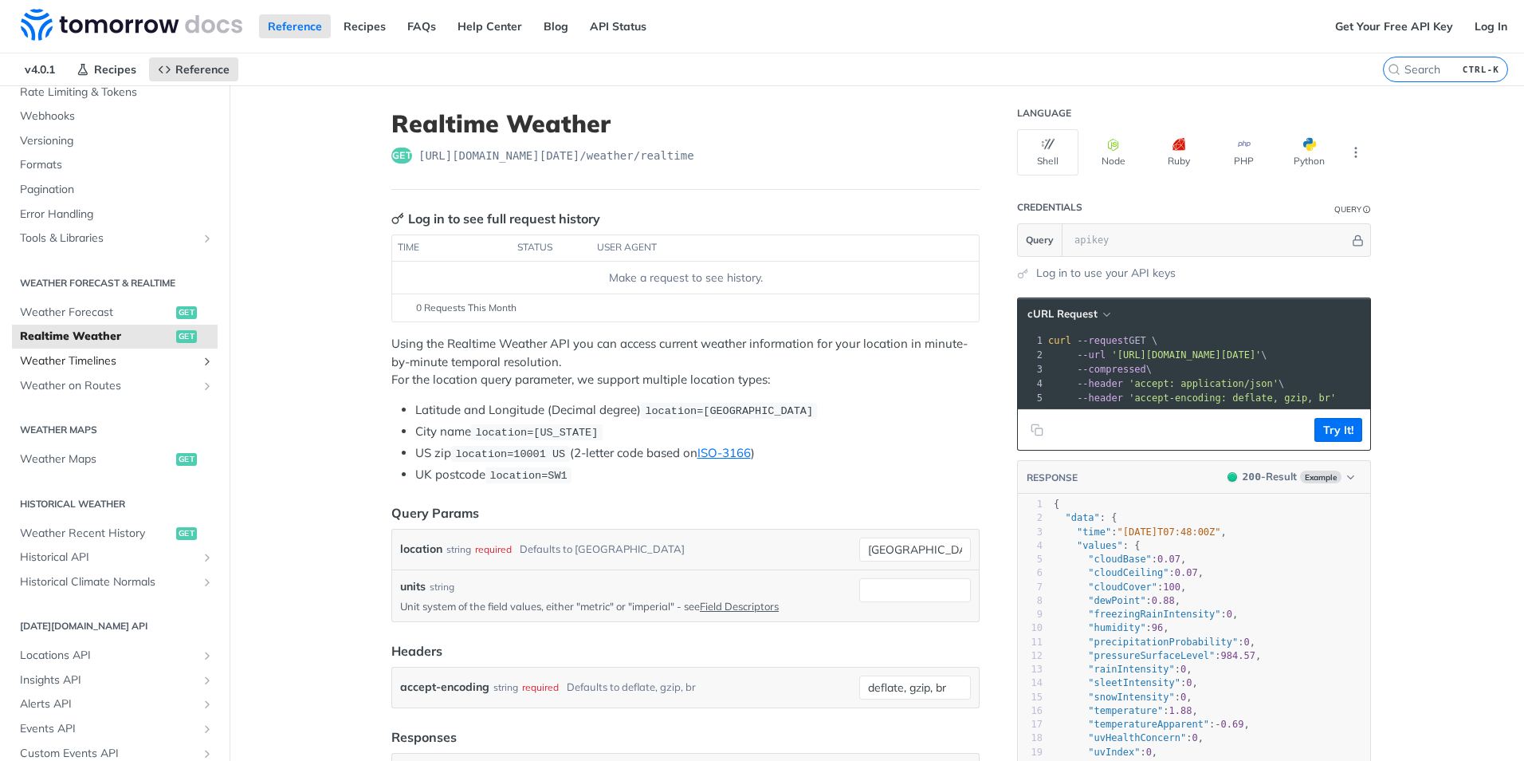
click at [72, 361] on span "Weather Timelines" at bounding box center [108, 361] width 177 height 16
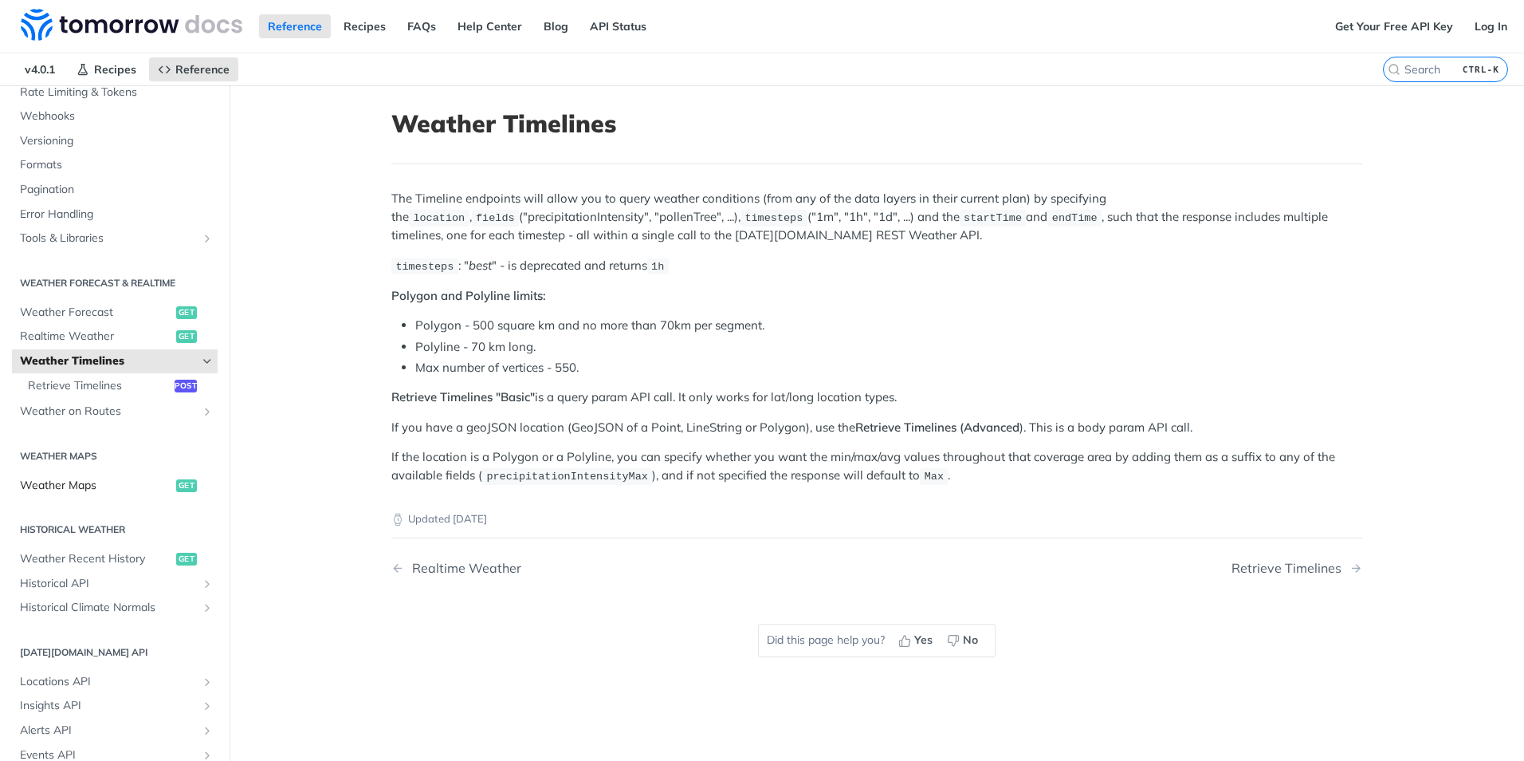
click at [72, 482] on span "Weather Maps" at bounding box center [96, 486] width 152 height 16
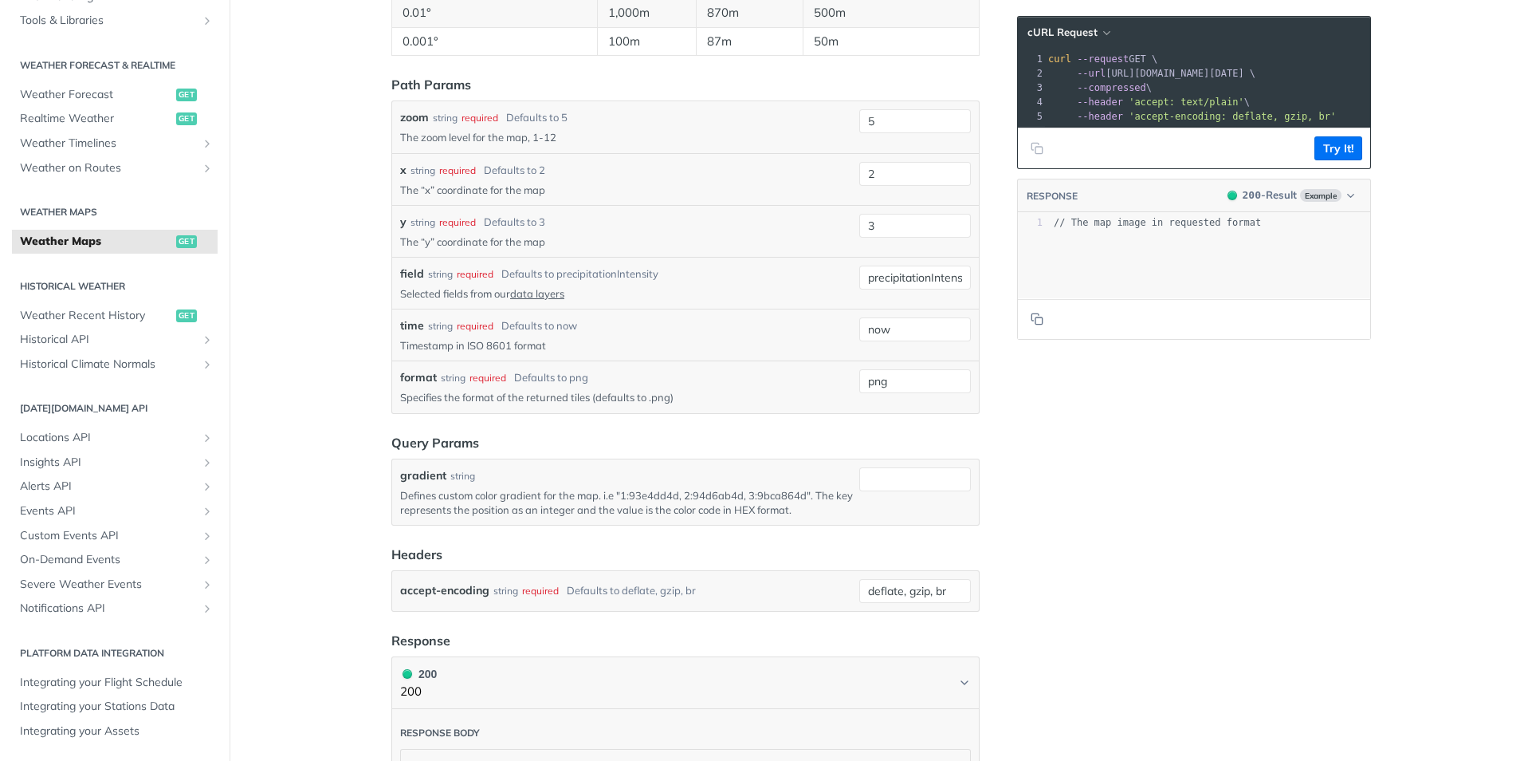
scroll to position [1674, 0]
click at [109, 560] on span "On-Demand Events" at bounding box center [108, 560] width 177 height 16
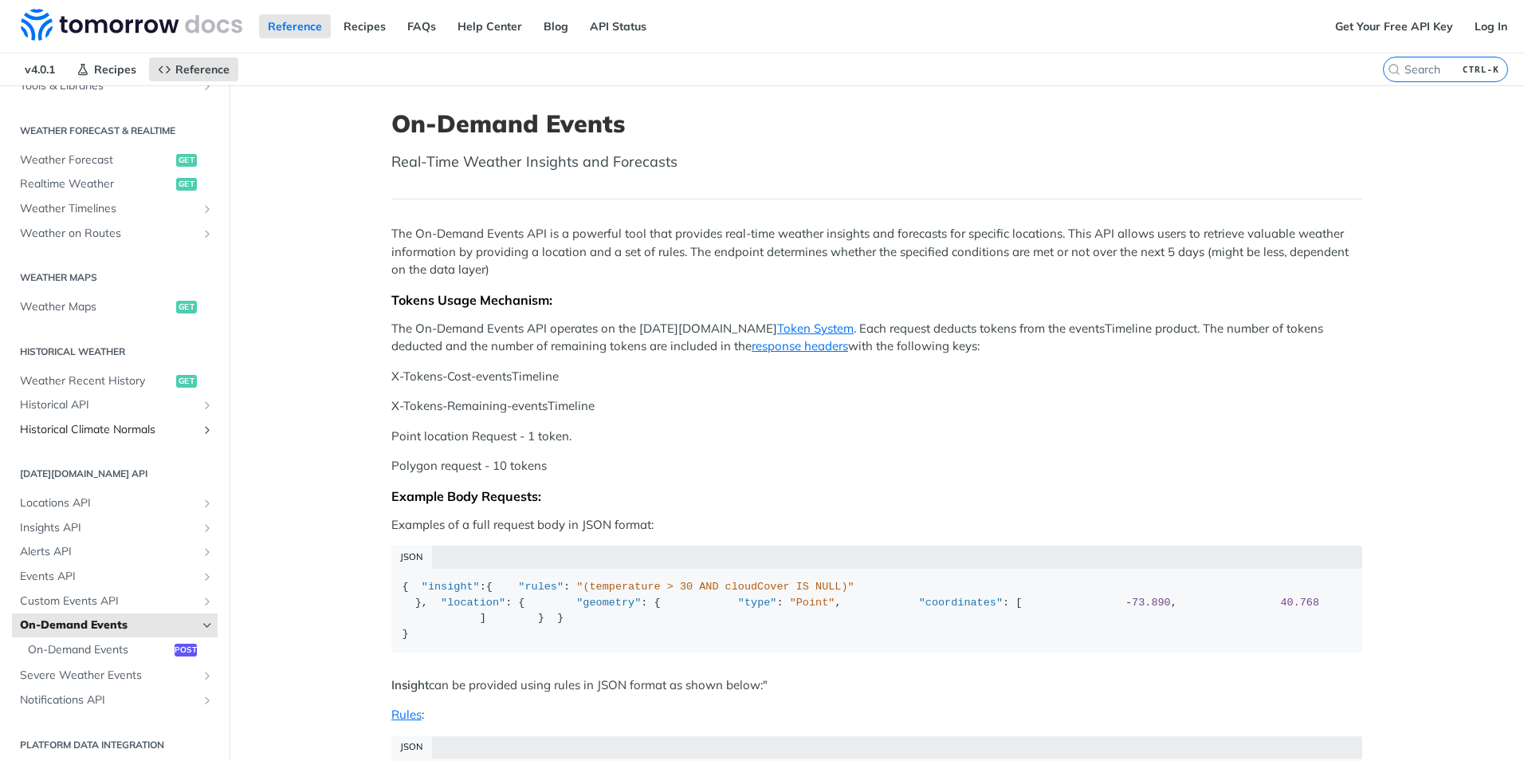
scroll to position [324, 0]
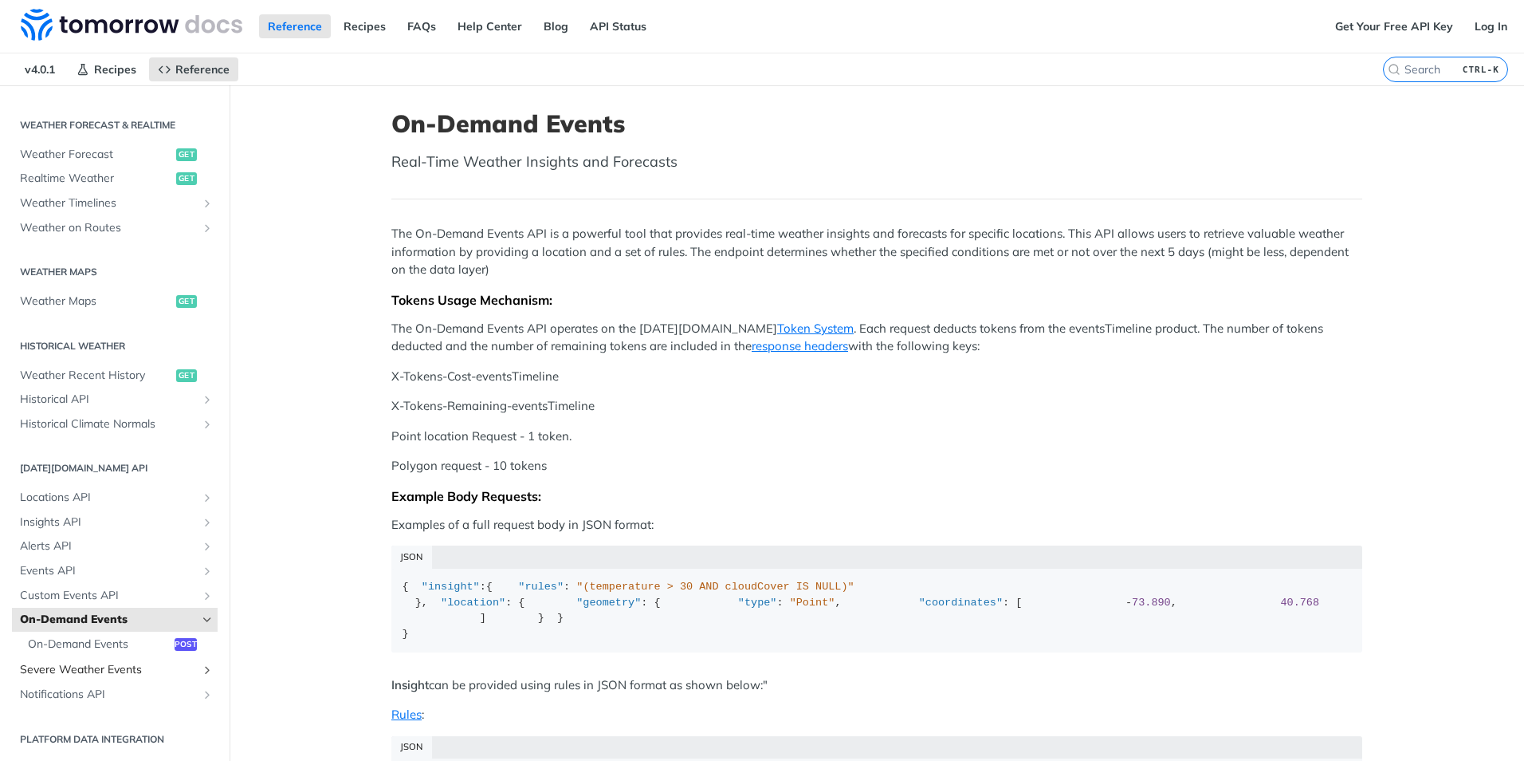
click at [103, 667] on span "Severe Weather Events" at bounding box center [108, 670] width 177 height 16
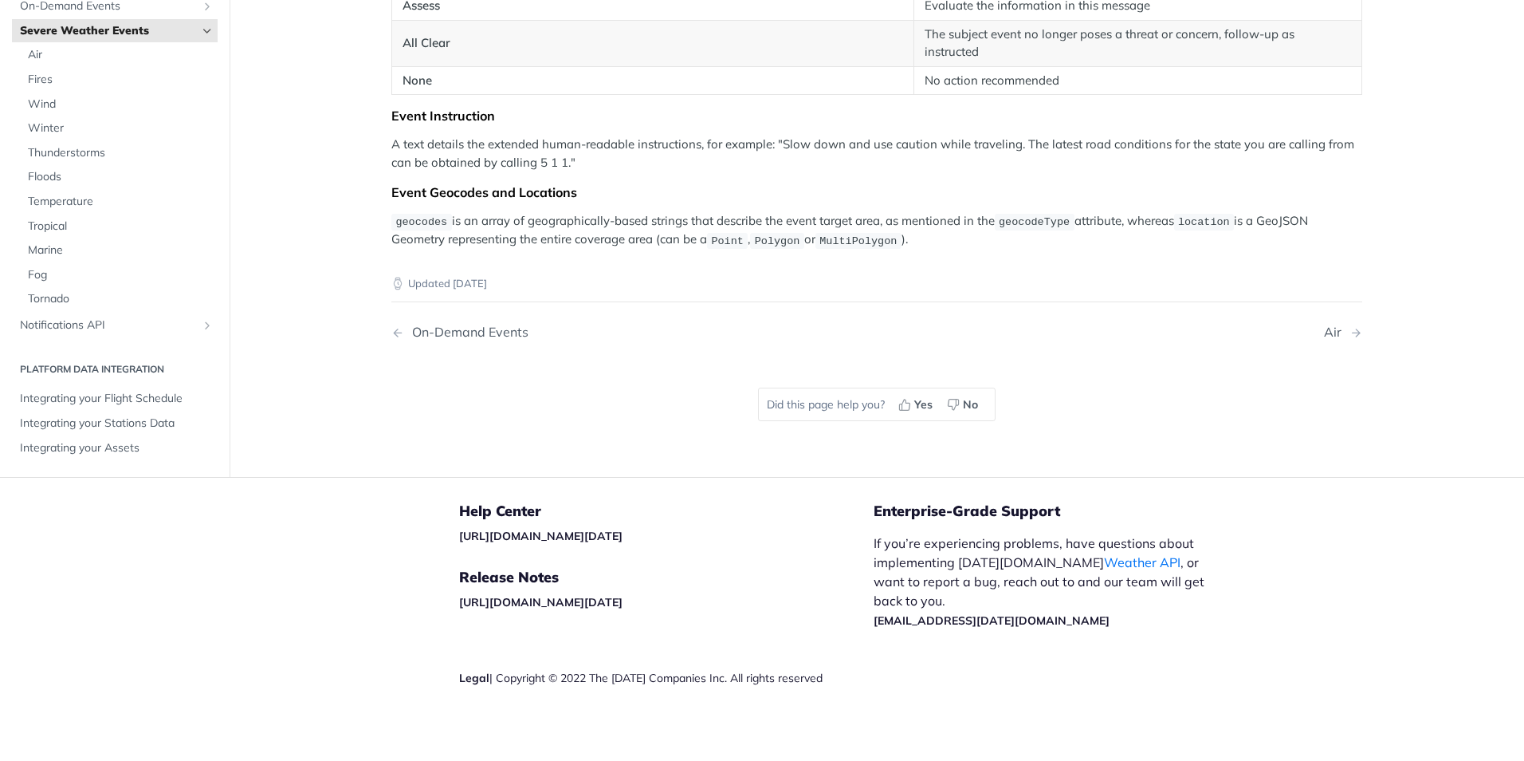
scroll to position [2274, 0]
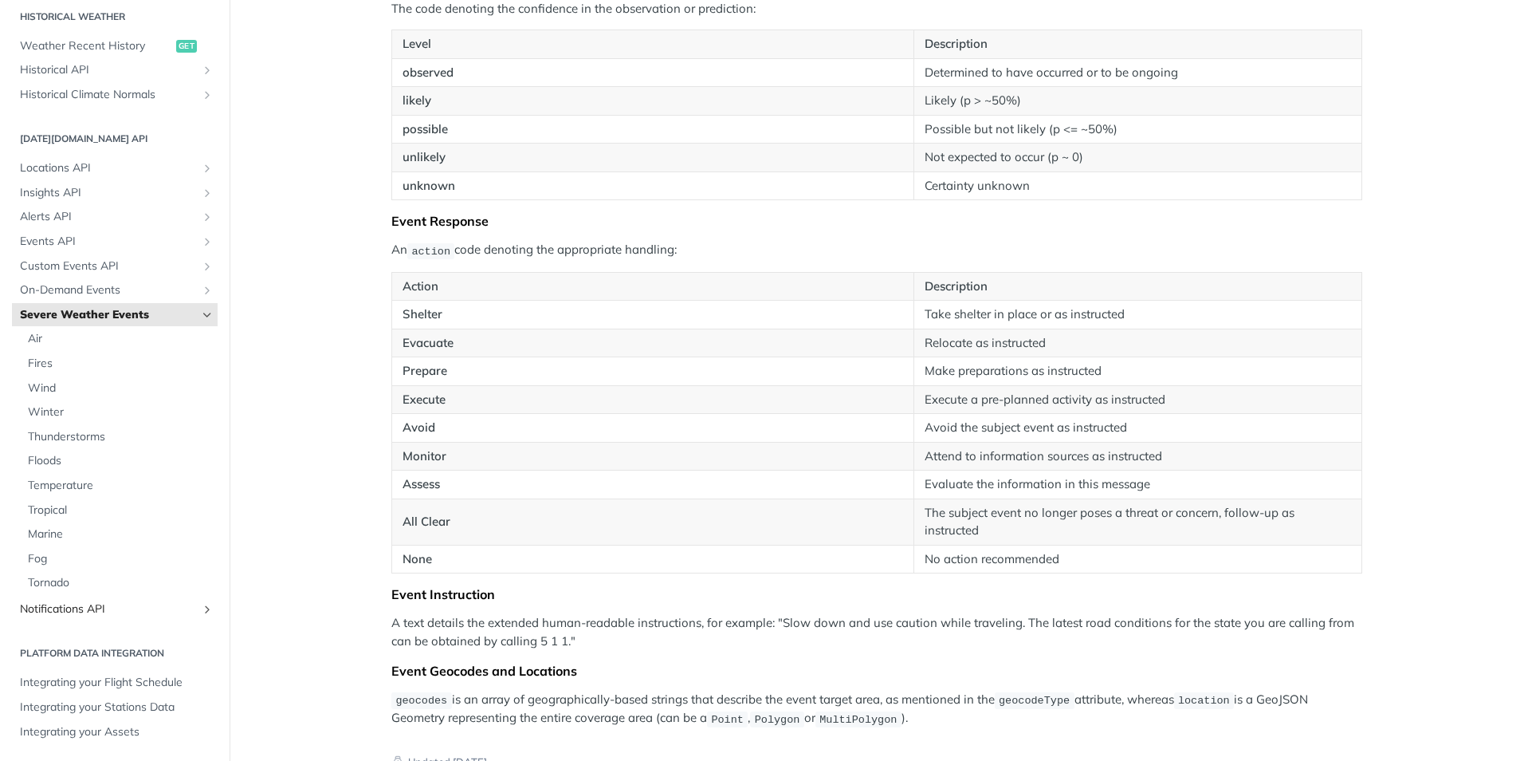
click at [59, 607] on span "Notifications API" at bounding box center [108, 609] width 177 height 16
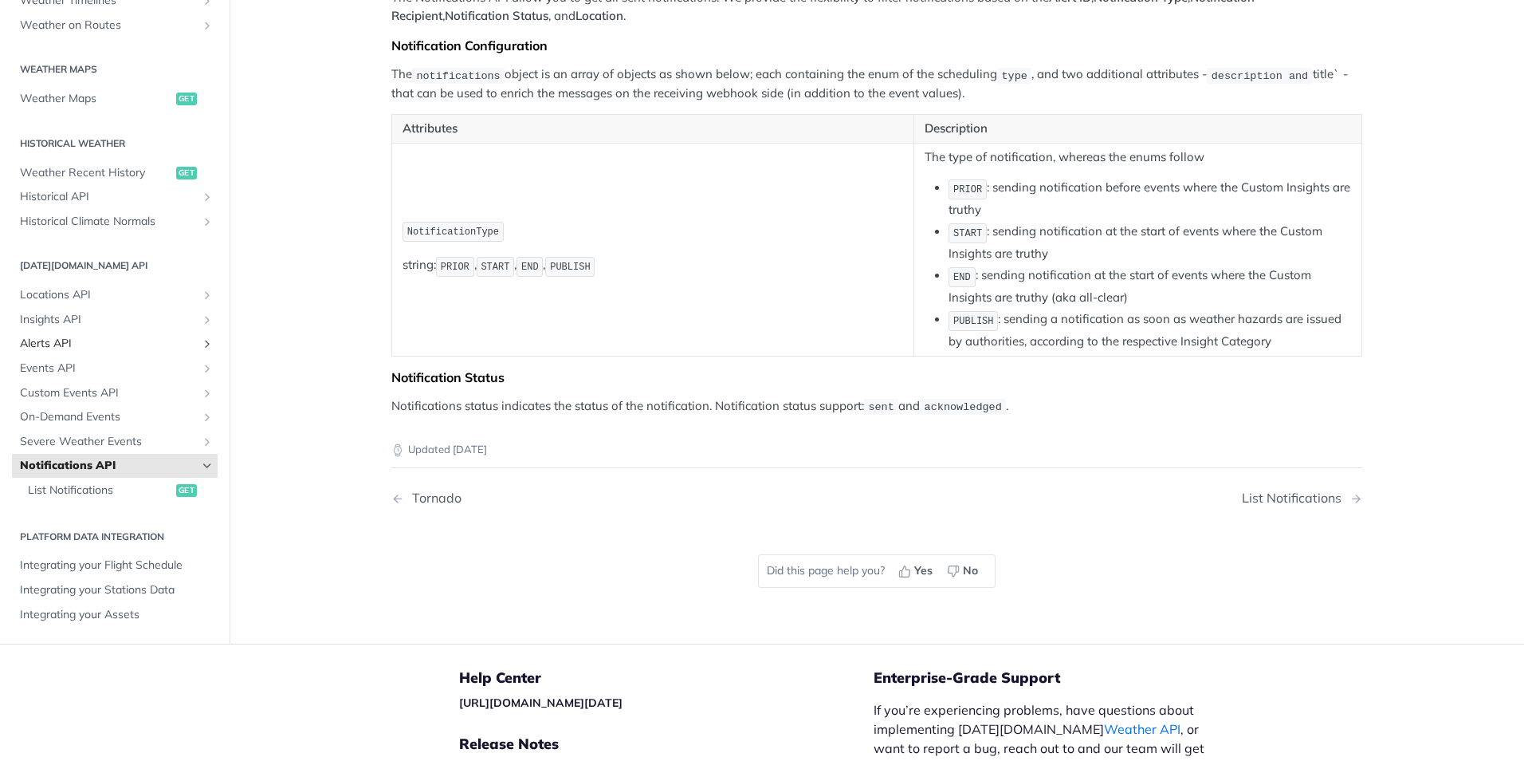
scroll to position [319, 0]
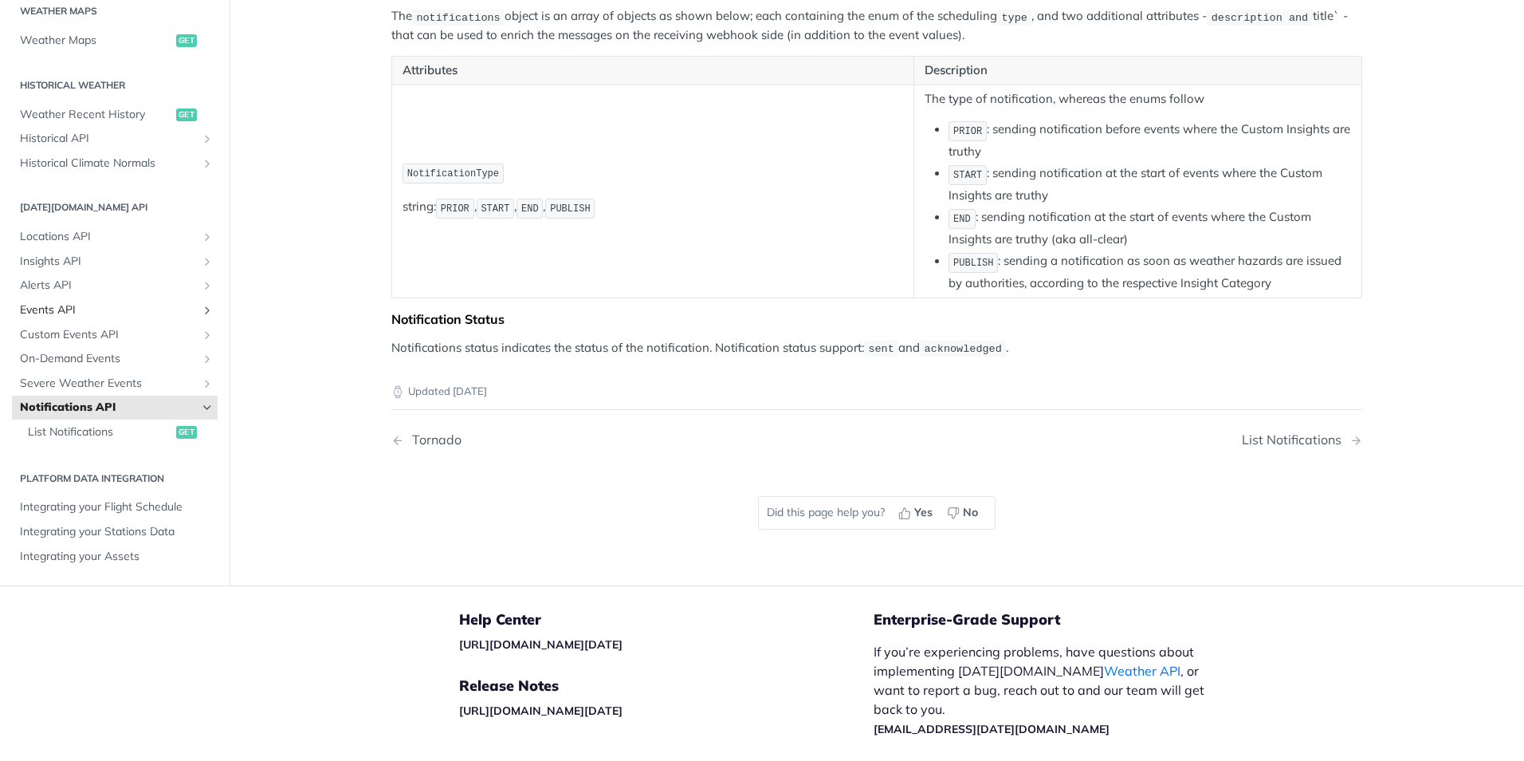
click at [41, 309] on span "Events API" at bounding box center [108, 310] width 177 height 16
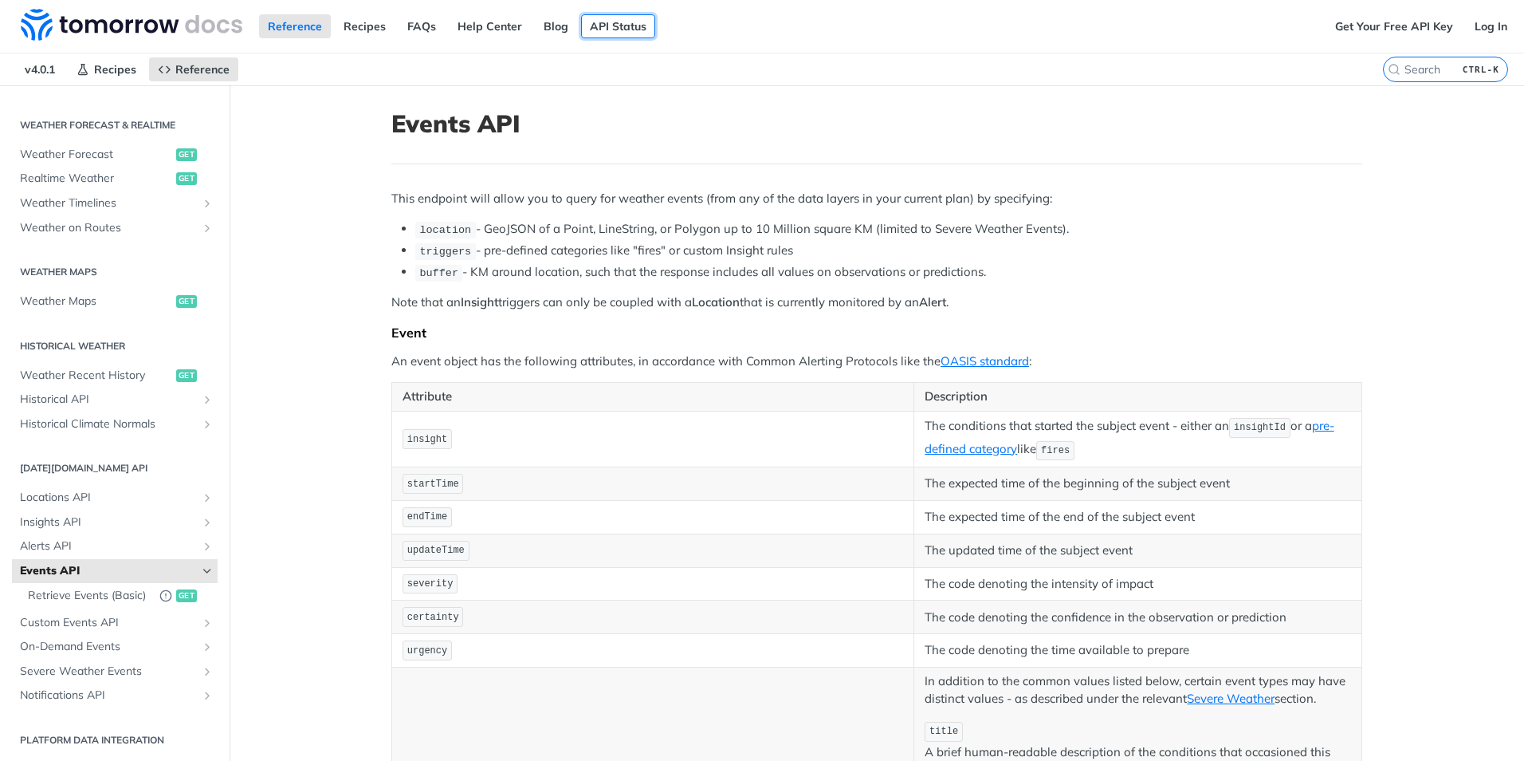
click at [620, 23] on link "API Status" at bounding box center [618, 26] width 74 height 24
